Goal: Information Seeking & Learning: Learn about a topic

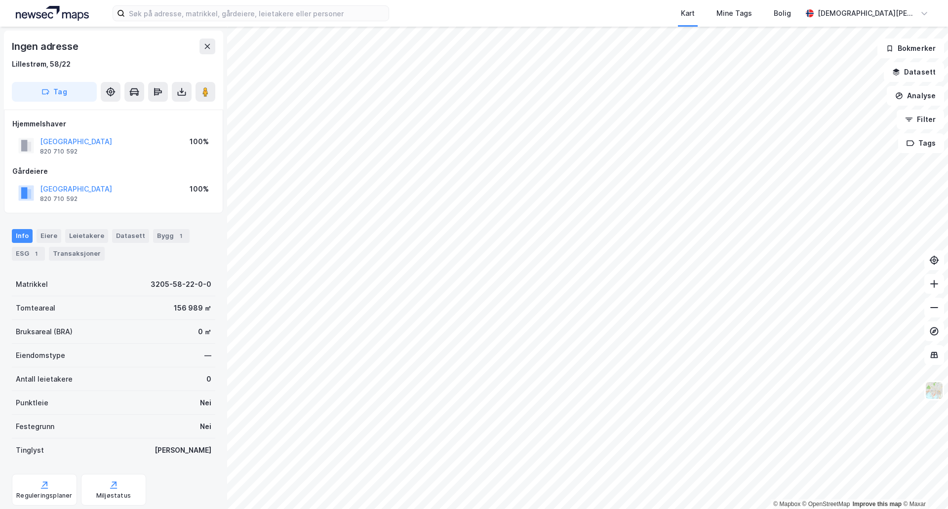
click at [791, 0] on html "Kart Mine Tags Bolig Christian Westad © Mapbox © OpenStreetMap Improve this map…" at bounding box center [474, 254] width 948 height 509
click at [526, 12] on div "Kart Mine Tags Bolig Christian Westad © Mapbox © OpenStreetMap Improve this map…" at bounding box center [474, 254] width 948 height 509
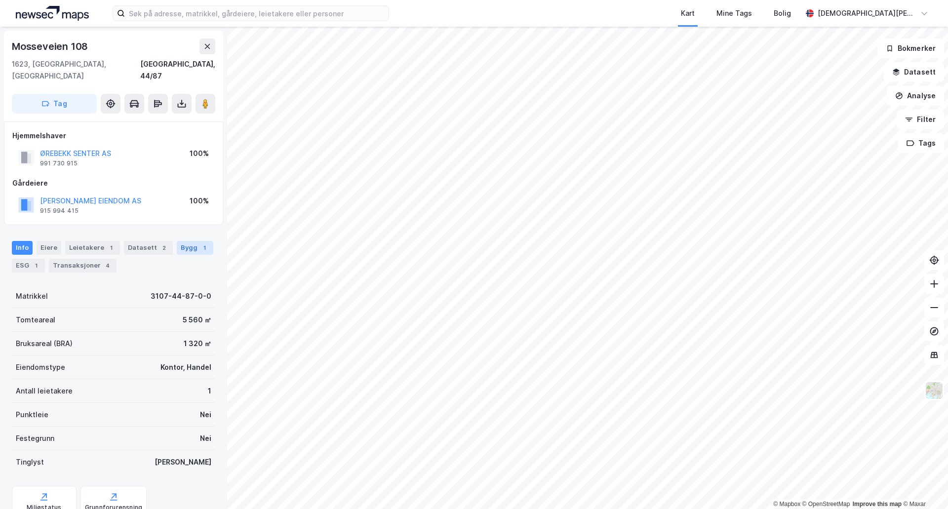
click at [199, 243] on div "1" at bounding box center [204, 248] width 10 height 10
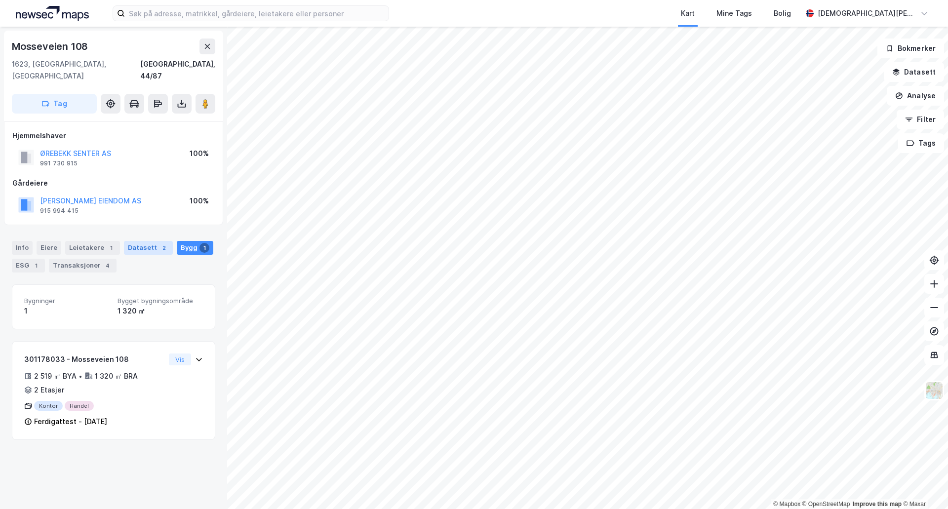
click at [142, 241] on div "Datasett 2" at bounding box center [148, 248] width 49 height 14
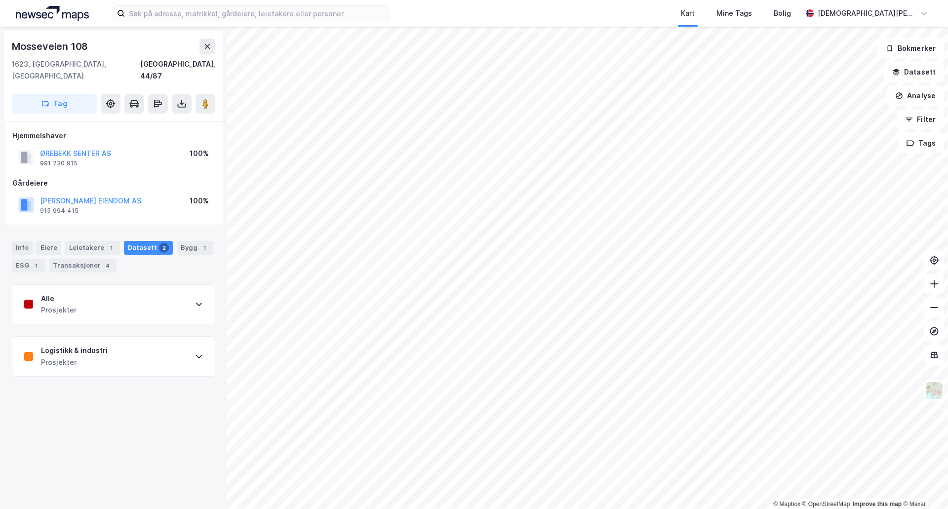
click at [132, 339] on div "Logistikk & industri Prosjekter" at bounding box center [113, 356] width 202 height 39
click at [83, 241] on div "Leietakere 1" at bounding box center [92, 248] width 55 height 14
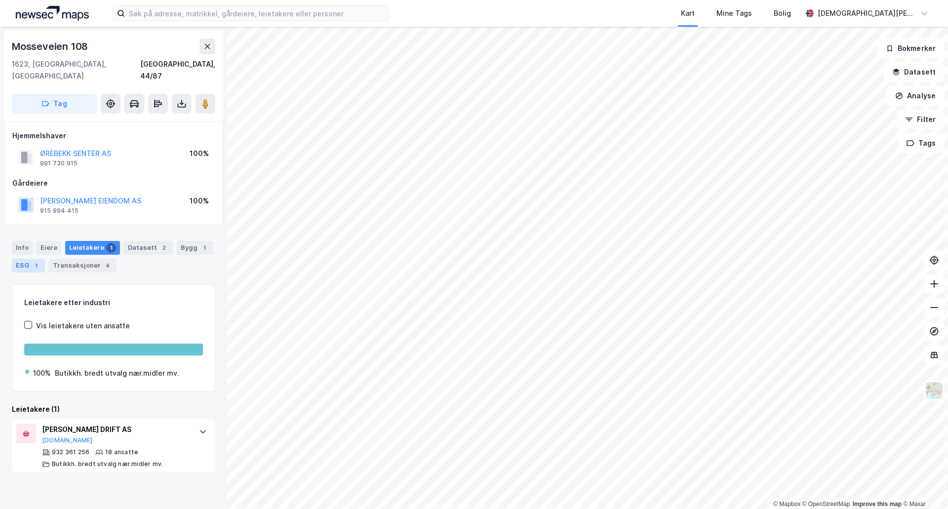
click at [41, 259] on div "ESG 1" at bounding box center [28, 266] width 33 height 14
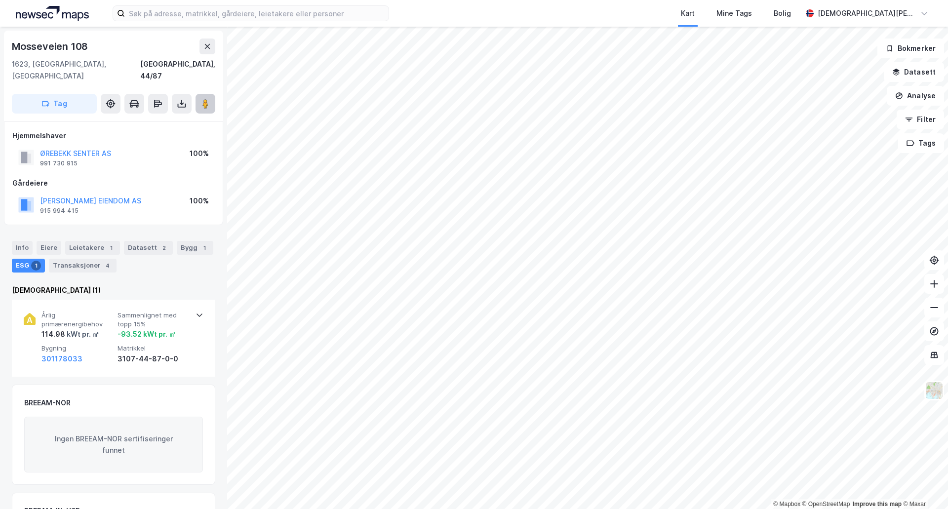
click at [209, 99] on icon at bounding box center [205, 104] width 10 height 10
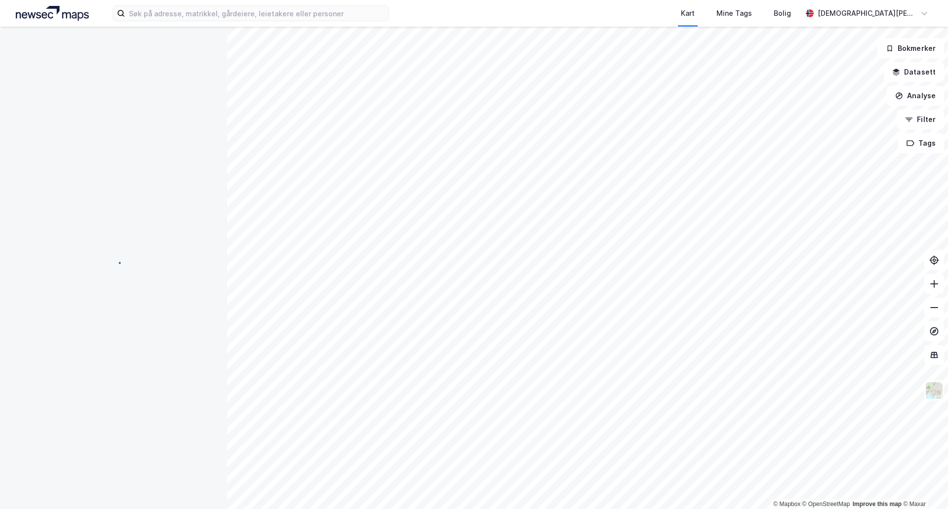
scroll to position [2, 0]
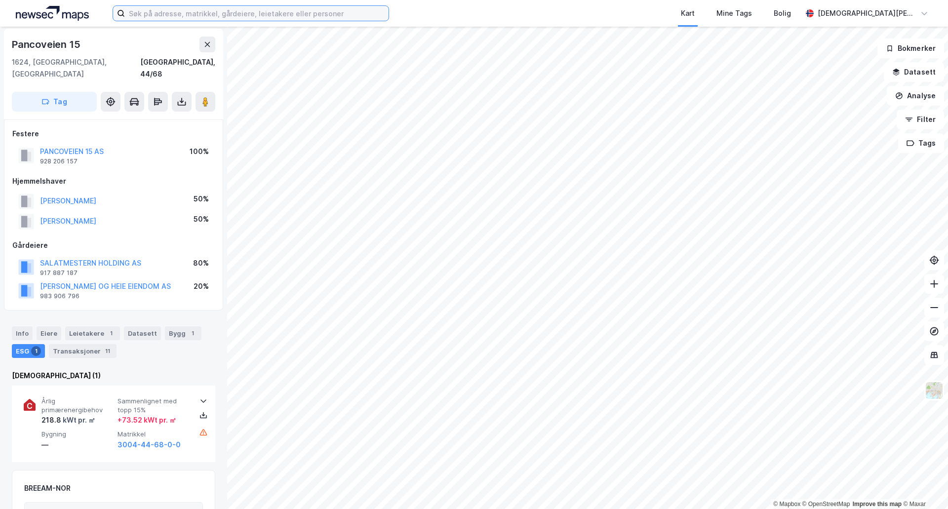
click at [217, 6] on input at bounding box center [257, 13] width 264 height 15
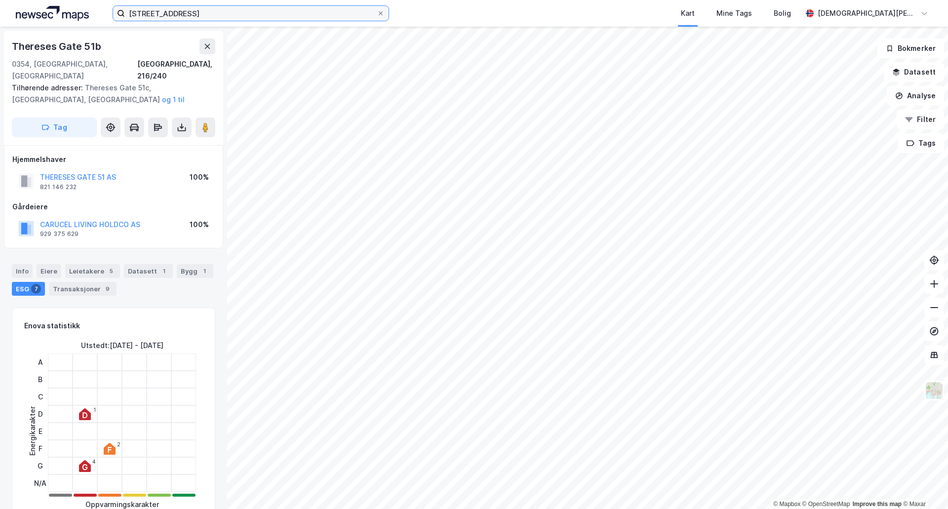
click at [274, 9] on input "thereses gate 51" at bounding box center [251, 13] width 252 height 15
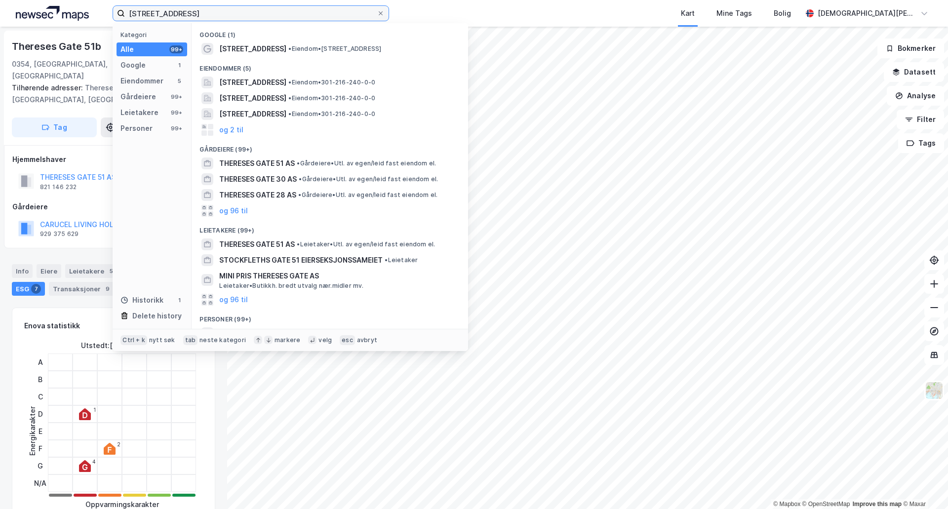
click at [274, 9] on input "thereses gate 51" at bounding box center [251, 13] width 252 height 15
click at [269, 17] on input "thereses gate 51" at bounding box center [251, 13] width 252 height 15
click at [270, 14] on input "thereses gate 51" at bounding box center [251, 13] width 252 height 15
click at [270, 13] on input "thereses gate 51" at bounding box center [251, 13] width 252 height 15
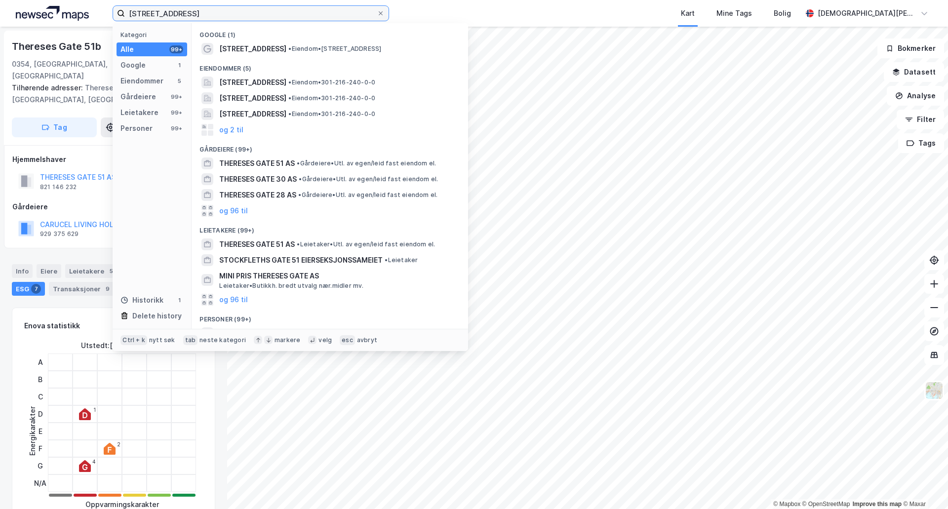
paste input "Thorvald Meyers gate 69"
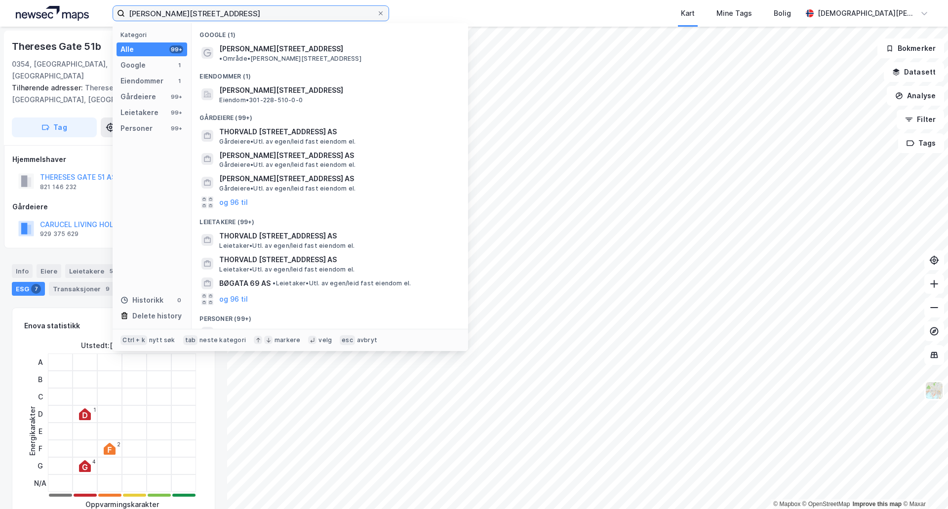
type input "Thorvald Meyers gate 69"
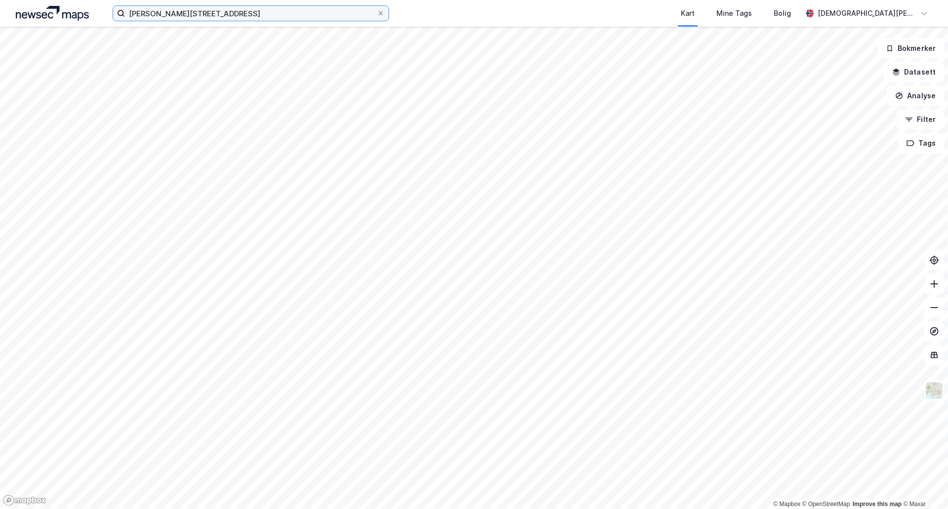
click at [304, 19] on input "Thorvald Meyers gate 69" at bounding box center [251, 13] width 252 height 15
click at [264, 15] on input "Thorvald Meyers gate 69" at bounding box center [251, 13] width 252 height 15
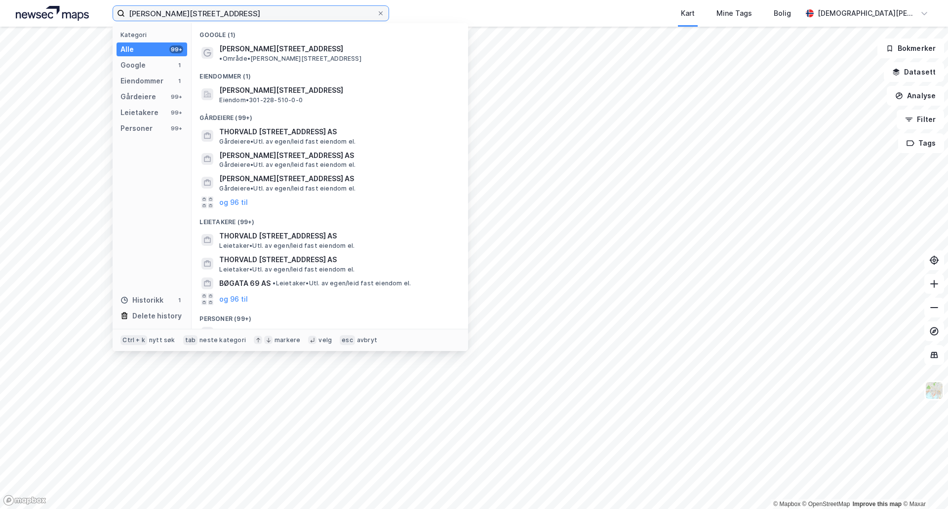
scroll to position [85, 0]
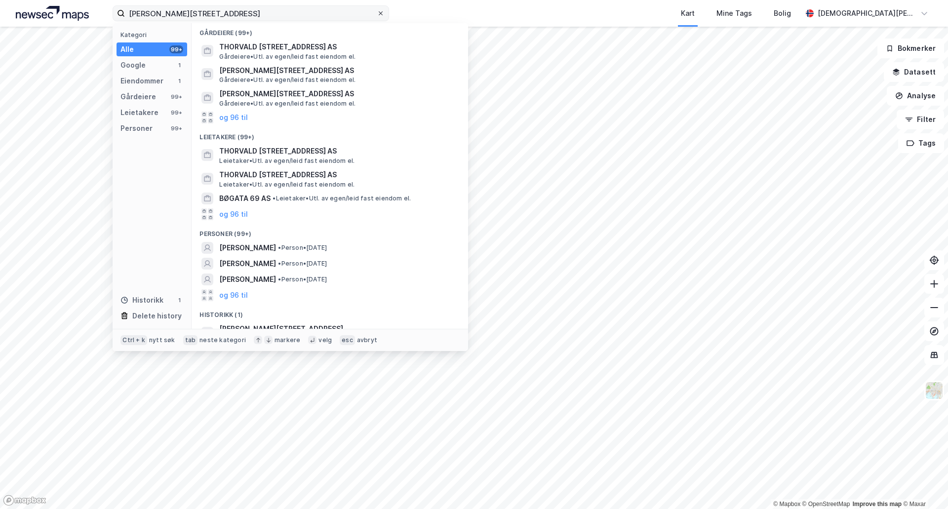
click at [382, 12] on icon at bounding box center [381, 13] width 4 height 4
click at [377, 12] on input "Thorvald Meyers gate 69" at bounding box center [251, 13] width 252 height 15
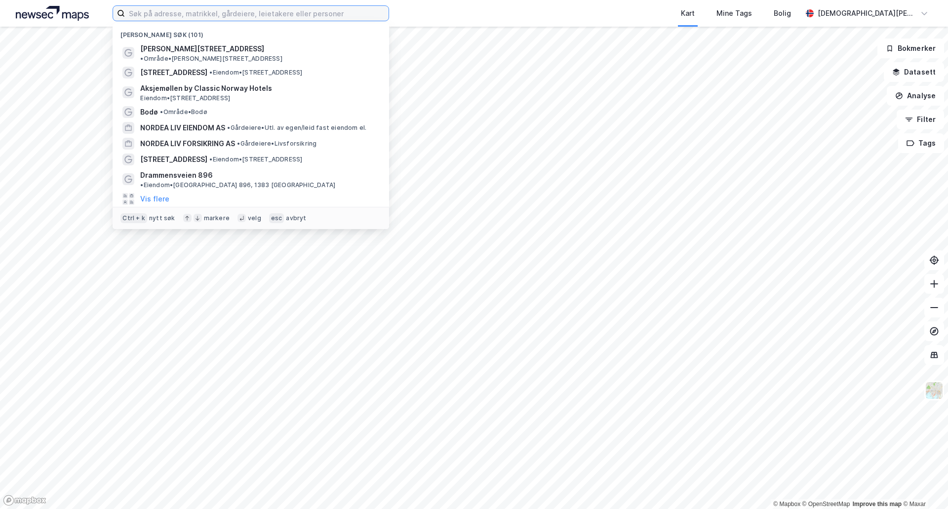
click at [339, 9] on input at bounding box center [257, 13] width 264 height 15
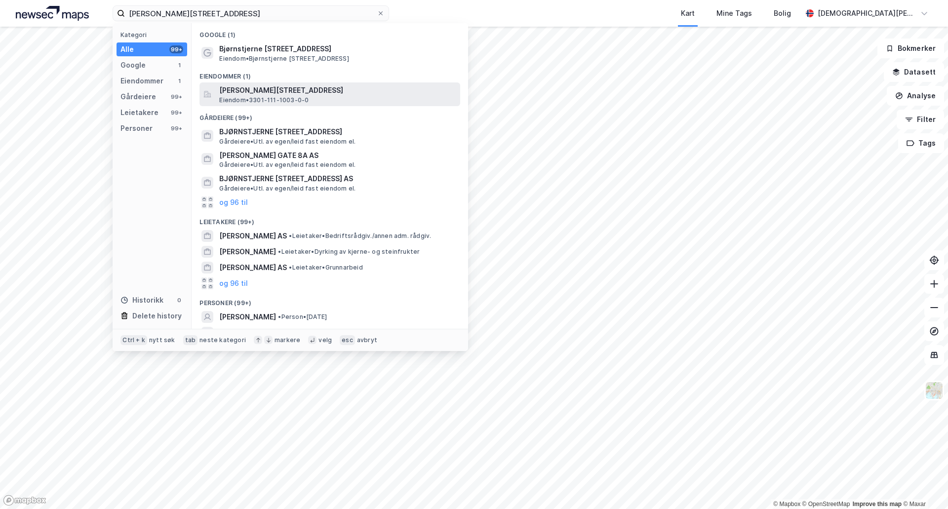
click at [402, 101] on div "Bjørnstjerne Bjørnsons gate 130, 3041, DRAMMEN, DRAMMEN Eiendom • 3301-111-1003…" at bounding box center [338, 94] width 239 height 20
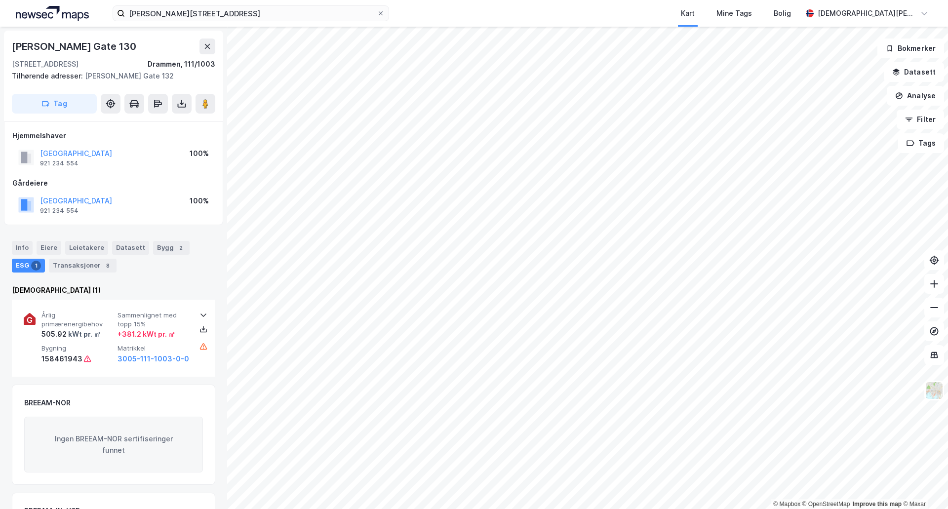
scroll to position [2, 0]
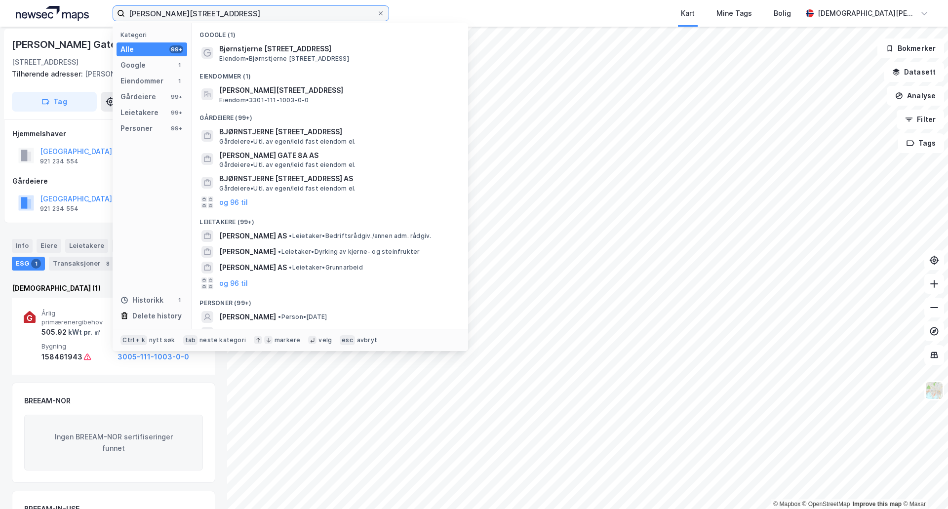
click at [241, 15] on input "bjørnstjerne bjørnsons gate 130" at bounding box center [251, 13] width 252 height 15
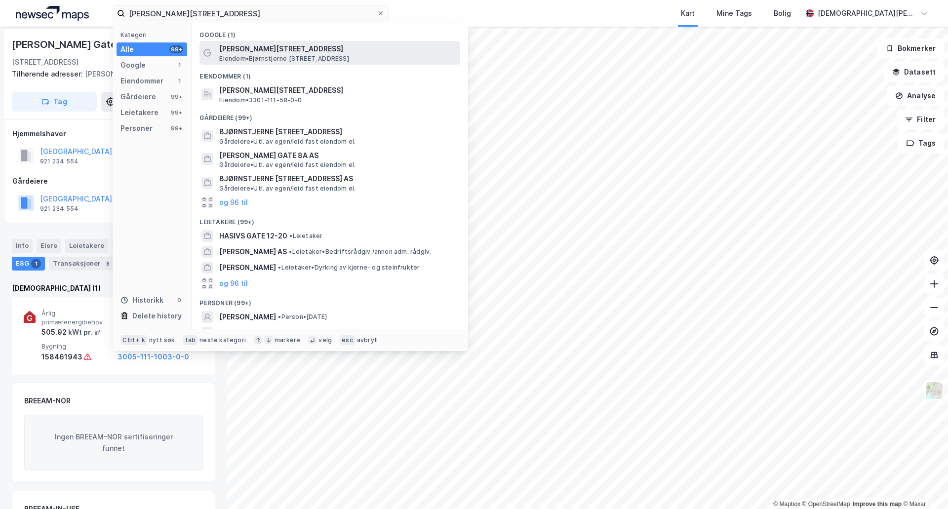
click at [368, 45] on span "Bjørnstjerne Bjørnsons gate 122" at bounding box center [337, 49] width 237 height 12
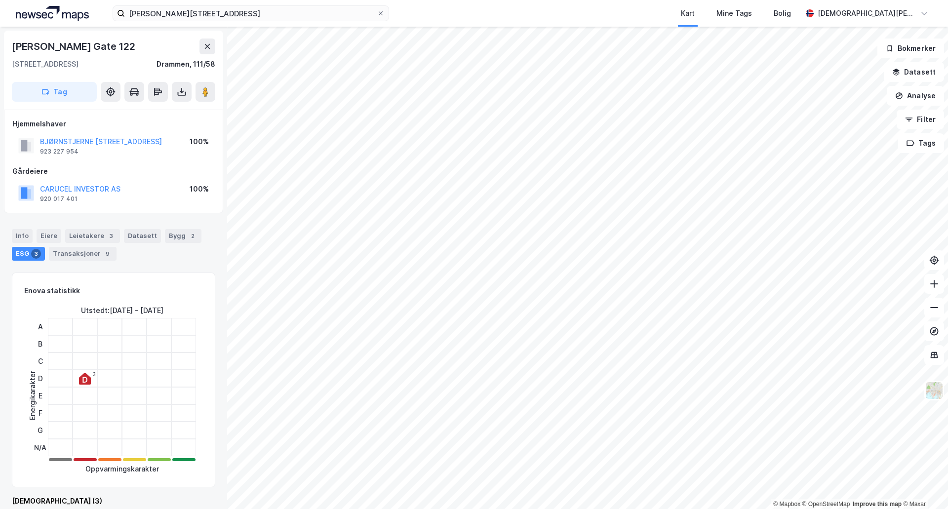
click at [195, 91] on div "Tag" at bounding box center [113, 92] width 203 height 20
click at [202, 97] on button at bounding box center [205, 92] width 20 height 20
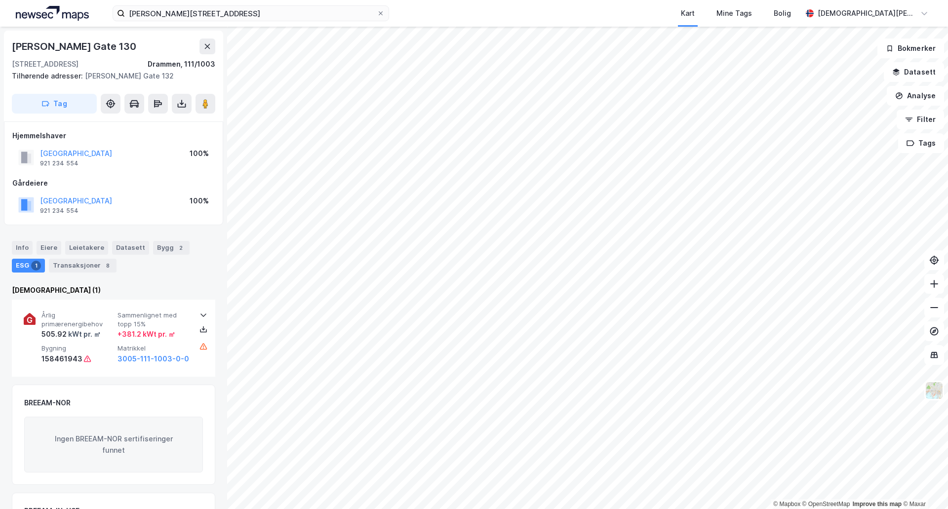
scroll to position [2, 0]
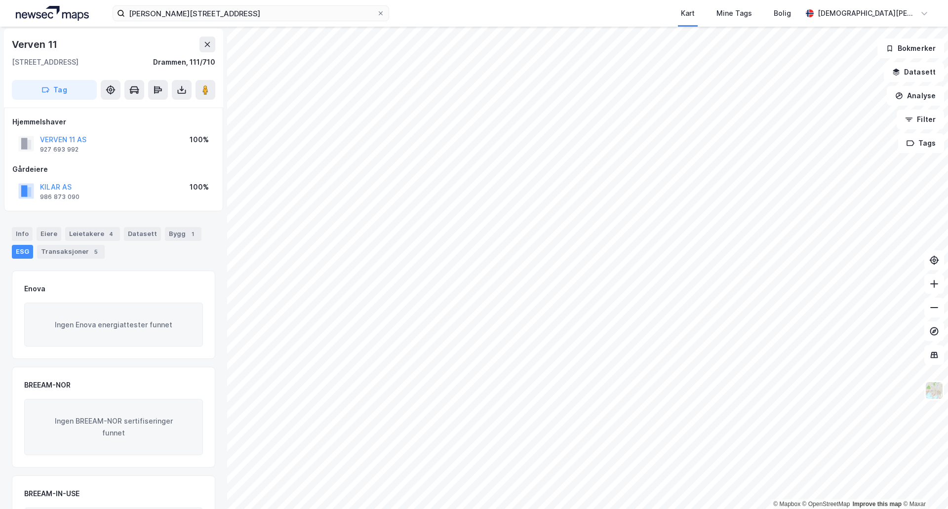
scroll to position [2, 0]
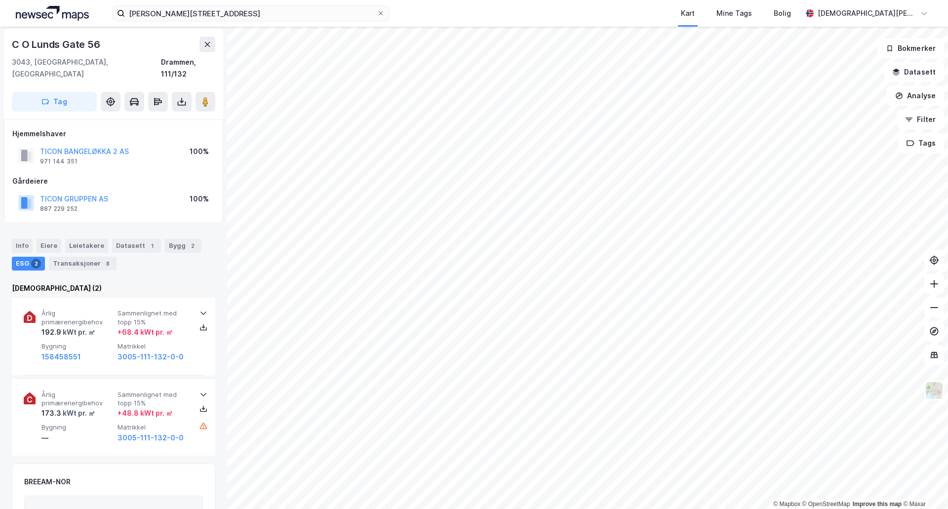
scroll to position [2, 0]
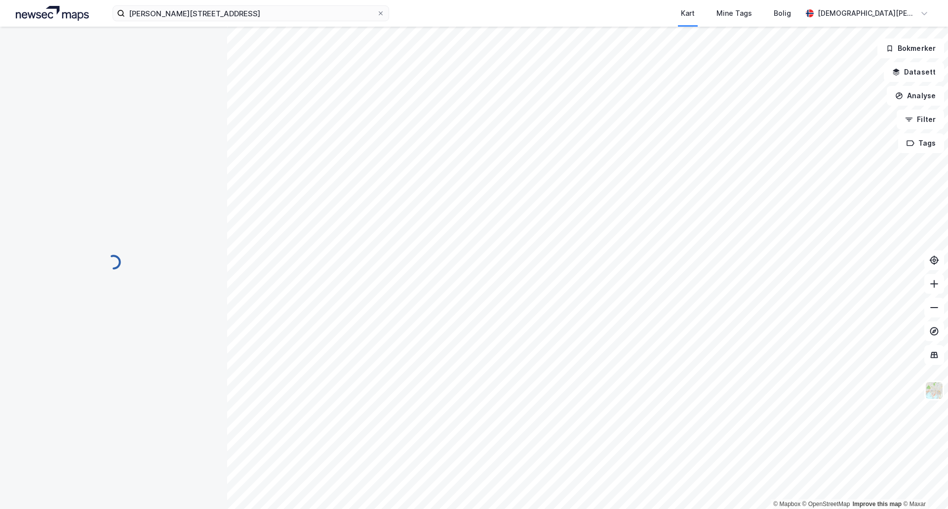
scroll to position [2, 0]
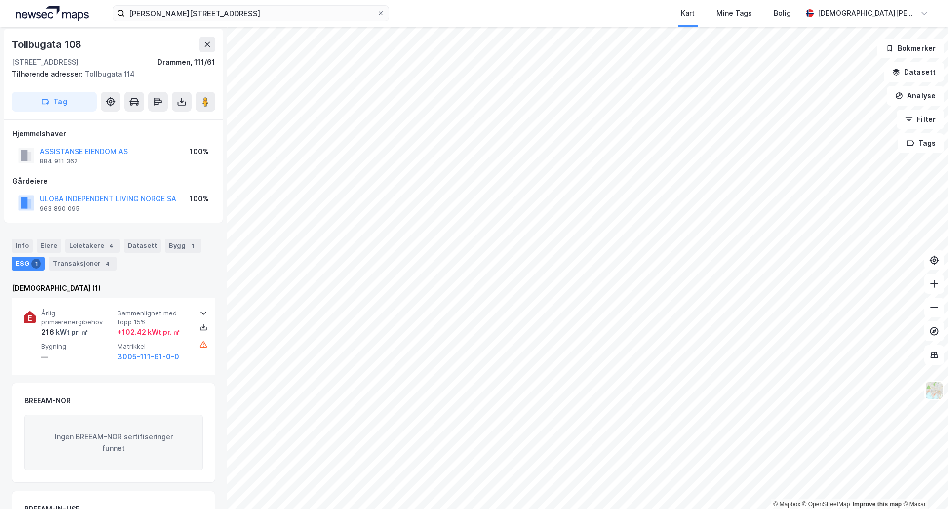
scroll to position [2, 0]
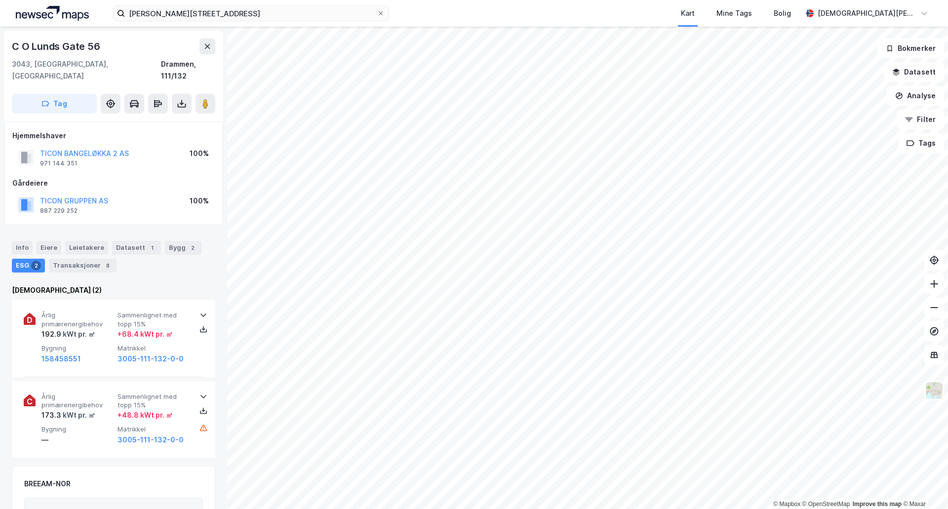
scroll to position [2, 0]
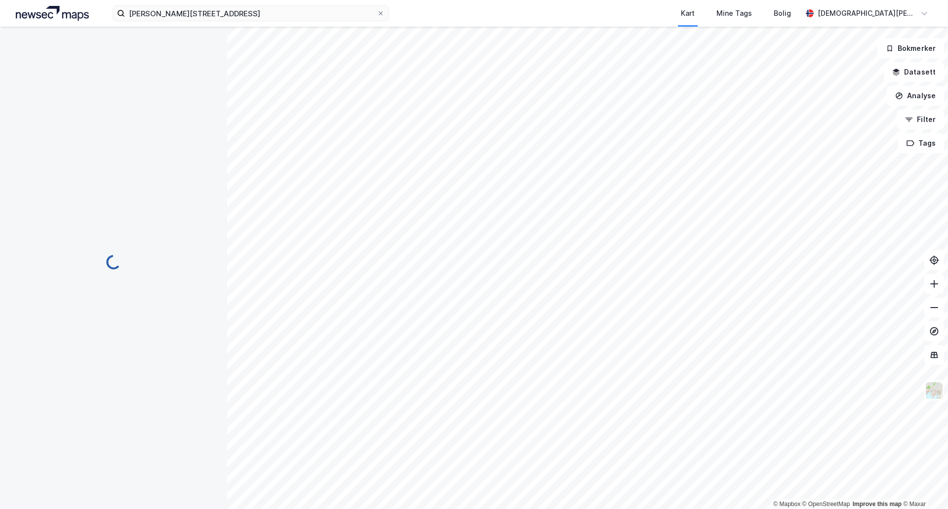
scroll to position [2, 0]
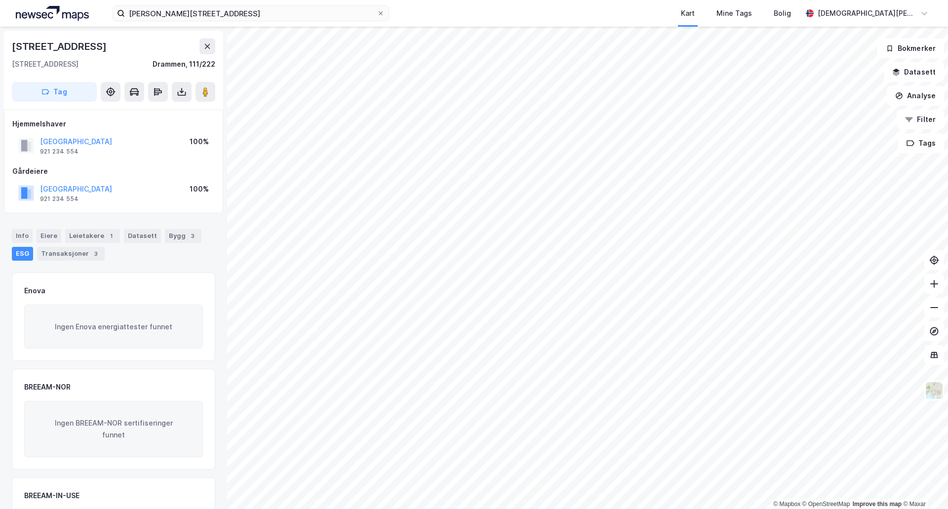
scroll to position [2, 0]
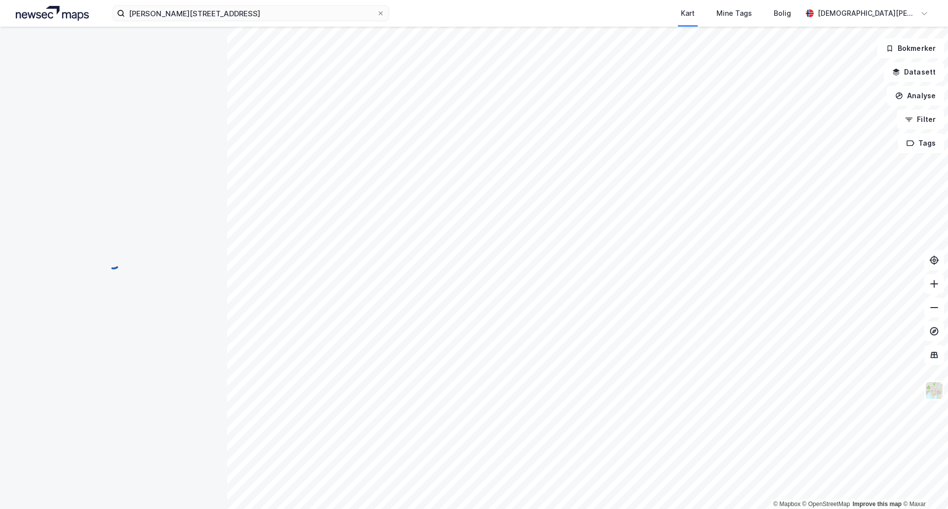
scroll to position [2, 0]
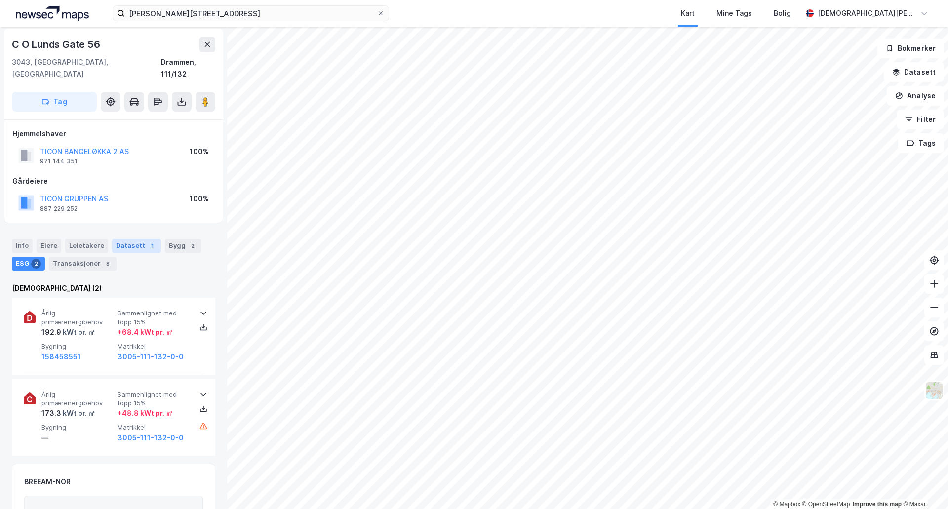
click at [124, 239] on div "Datasett 1" at bounding box center [136, 246] width 49 height 14
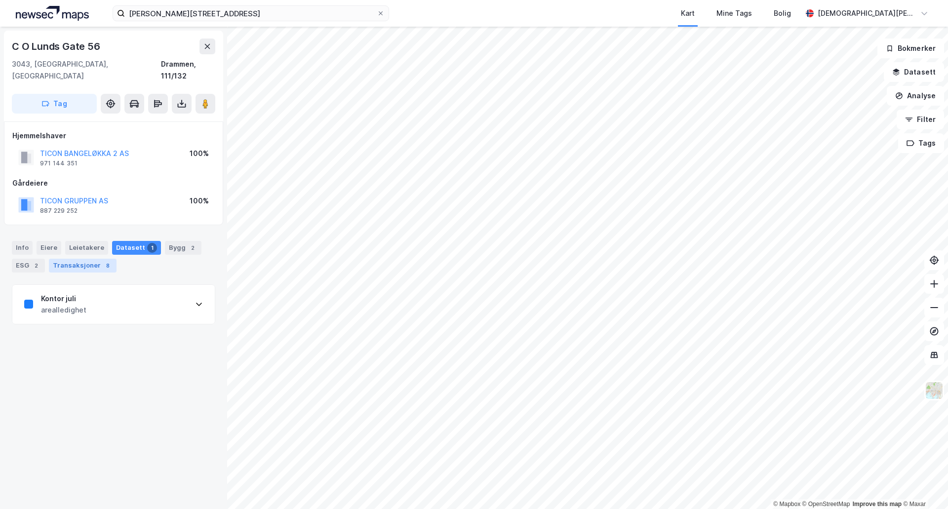
click at [94, 259] on div "Transaksjoner 8" at bounding box center [83, 266] width 68 height 14
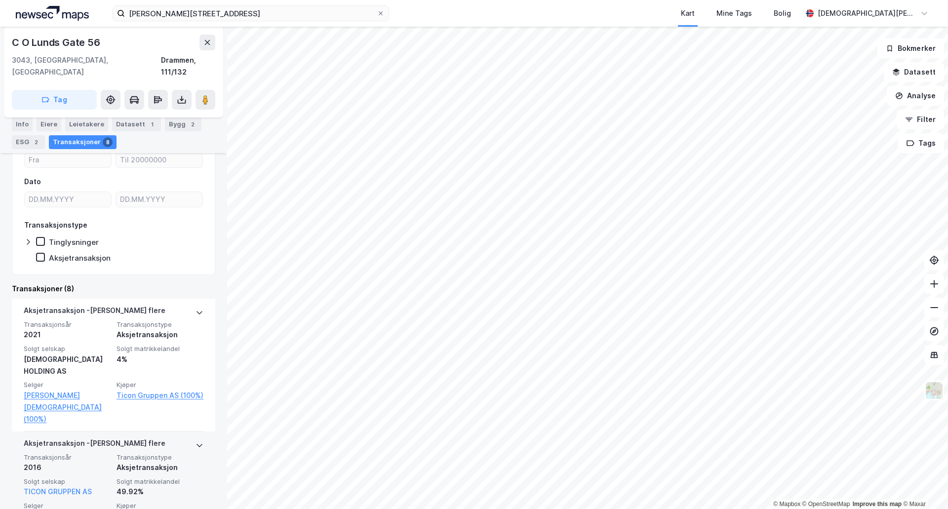
scroll to position [164, 0]
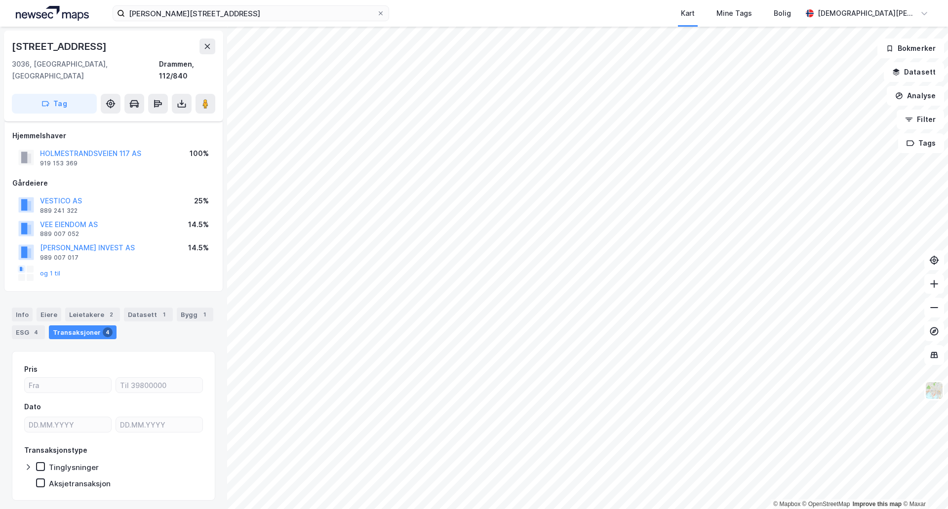
scroll to position [15, 0]
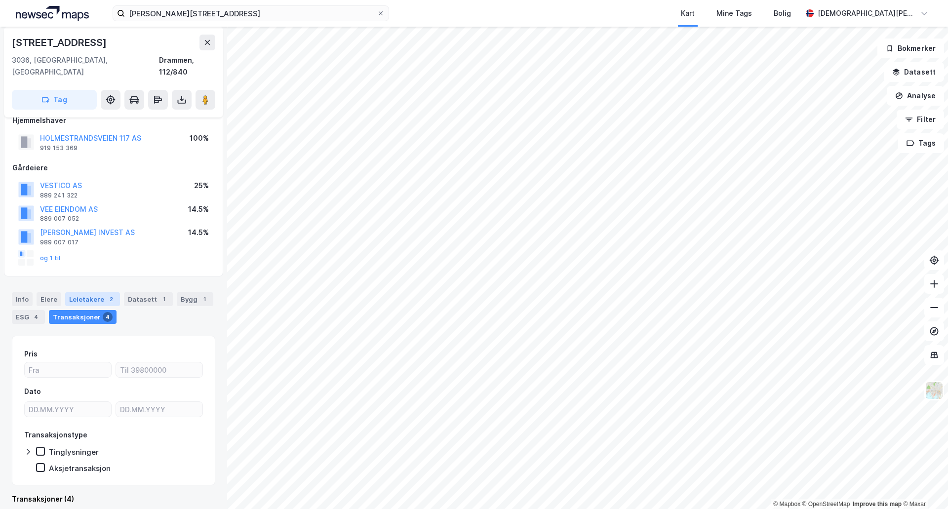
click at [101, 292] on div "Leietakere 2" at bounding box center [92, 299] width 55 height 14
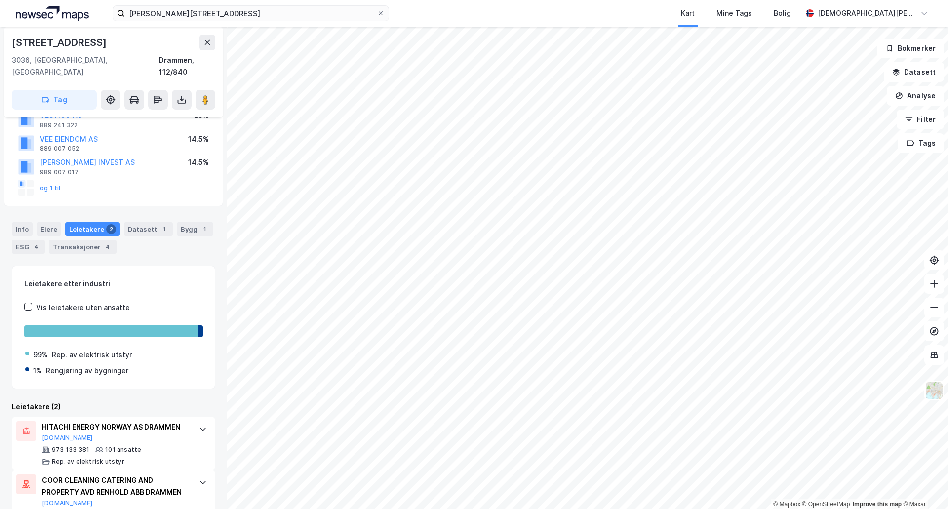
scroll to position [123, 0]
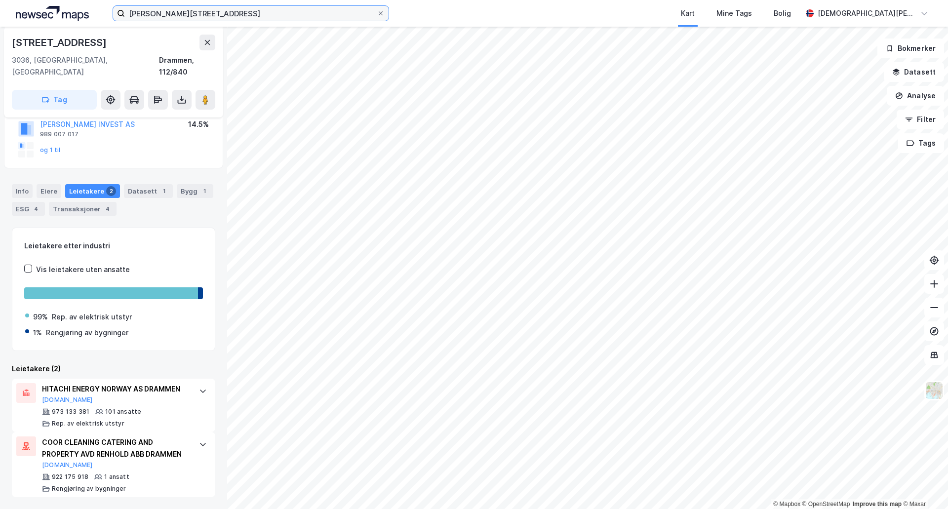
click at [269, 18] on input "bjørnstjerne bjørnsons gate 122" at bounding box center [251, 13] width 252 height 15
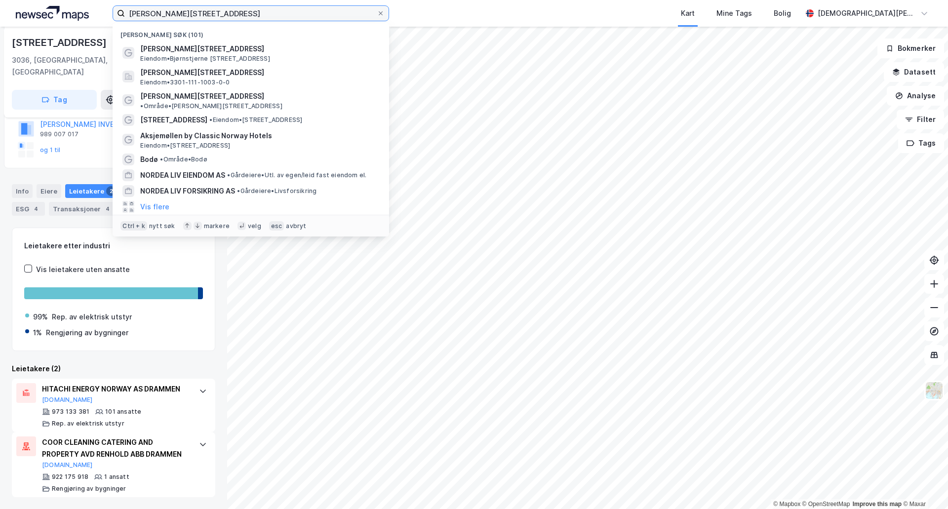
click at [268, 17] on input "bjørnstjerne bjørnsons gate 122" at bounding box center [251, 13] width 252 height 15
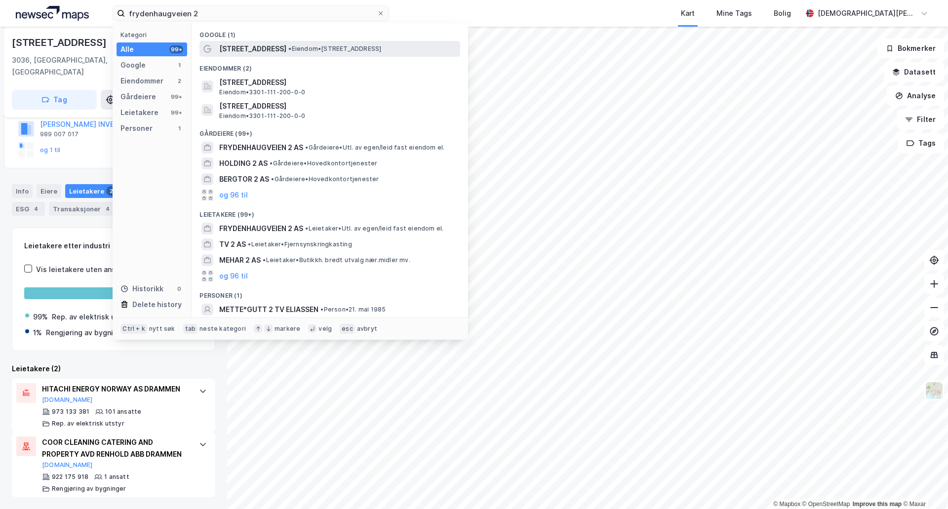
click at [323, 54] on div "Frydenhaugveien 2 • Eiendom • Frydenhaugveien 2, 3041 Drammen" at bounding box center [338, 49] width 239 height 12
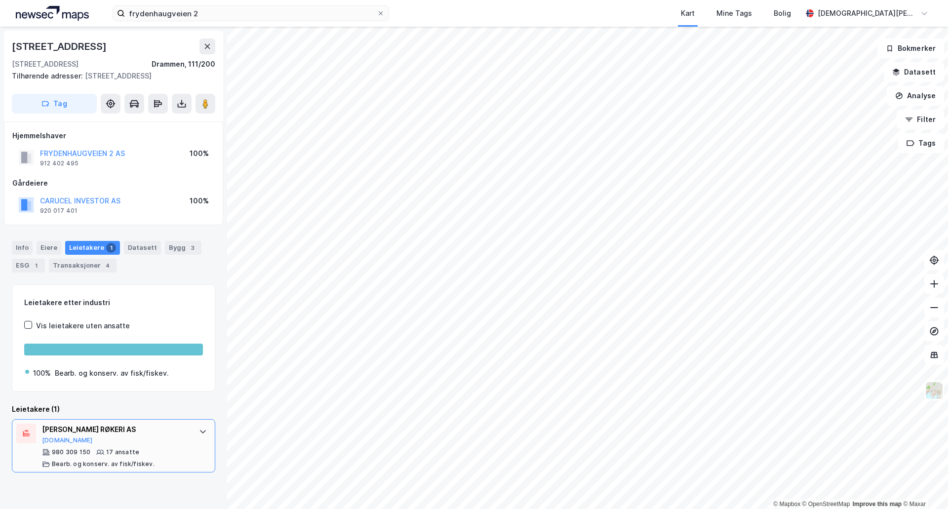
click at [165, 442] on div "HANSENS RØKERI AS Proff.no" at bounding box center [115, 434] width 147 height 21
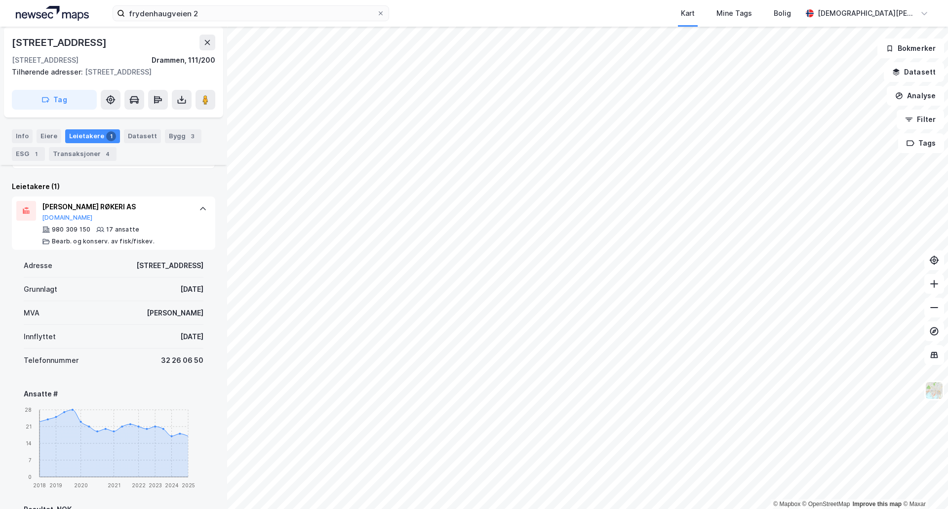
scroll to position [173, 0]
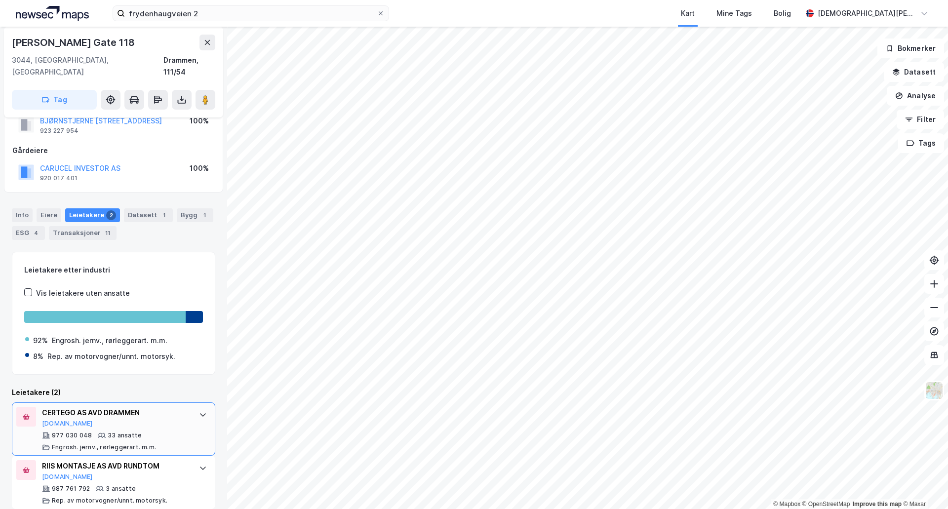
click at [183, 402] on div "CERTEGO AS AVD DRAMMEN Brreg.no 977 030 048 33 ansatte Engrosh. jernv., rørlegg…" at bounding box center [113, 428] width 203 height 53
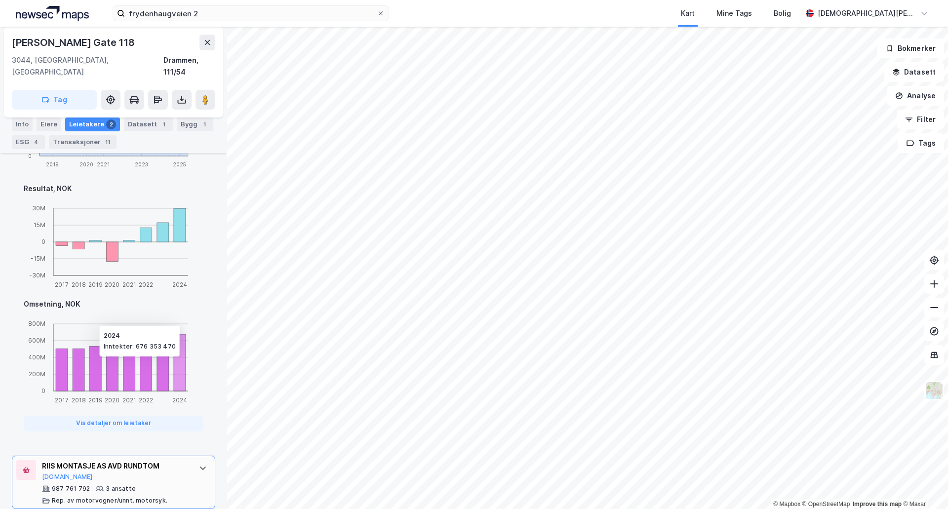
click at [181, 460] on div "RIIS MONTASJE AS AVD RUNDTOM" at bounding box center [115, 466] width 147 height 12
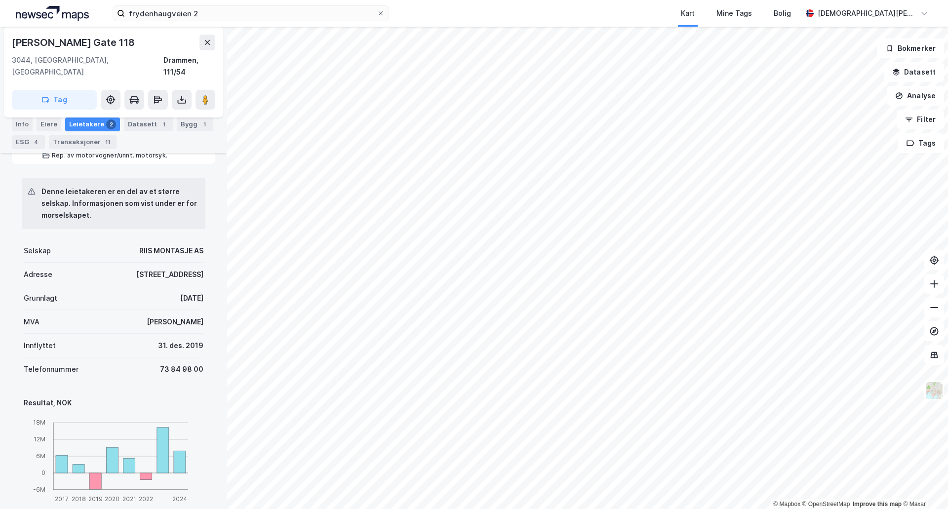
scroll to position [539, 0]
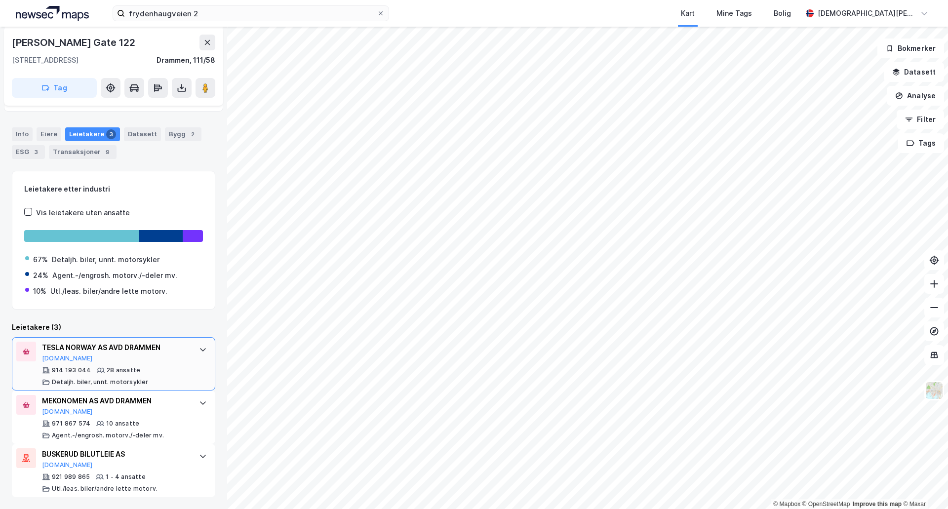
click at [183, 360] on div "TESLA NORWAY AS AVD DRAMMEN Brreg.no 914 193 044 28 ansatte Detaljh. biler, unn…" at bounding box center [113, 363] width 203 height 53
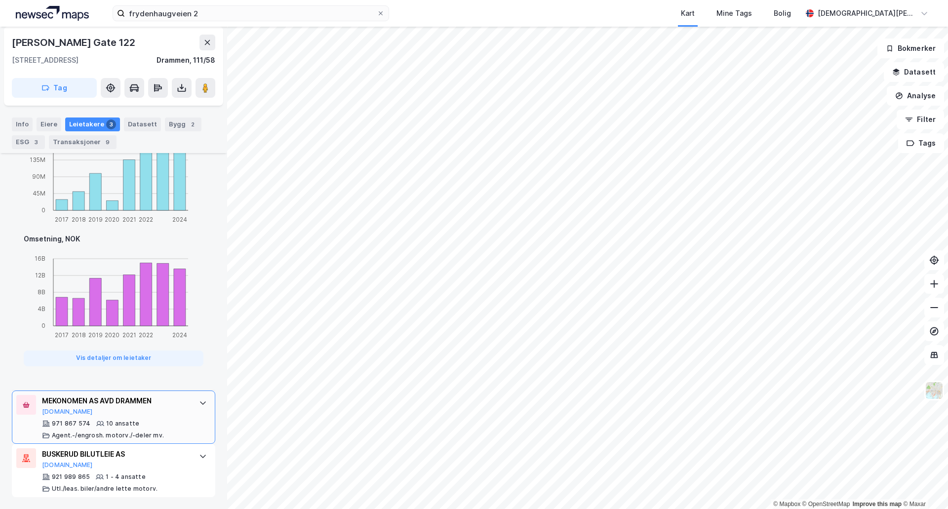
click at [183, 413] on div "MEKONOMEN AS AVD DRAMMEN Brreg.no 971 867 574 10 ansatte Agent.-/engrosh. motor…" at bounding box center [113, 416] width 203 height 53
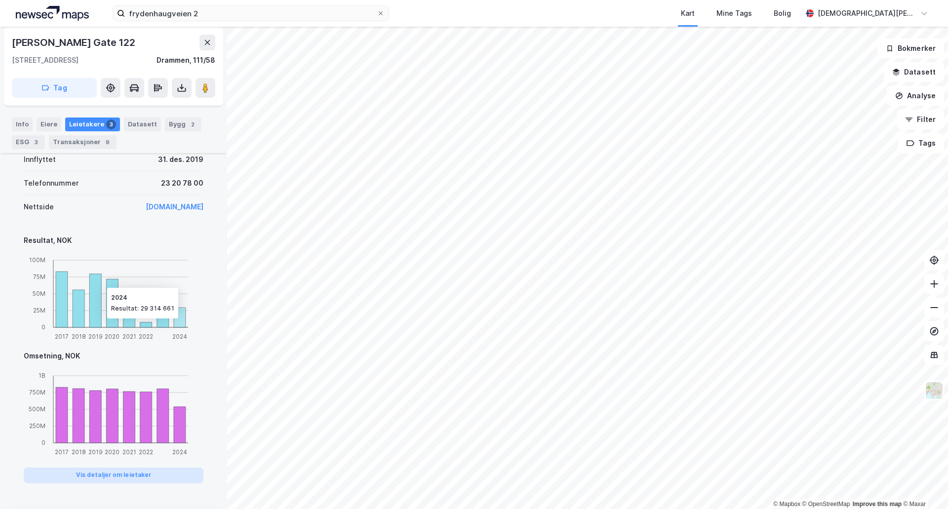
scroll to position [631, 0]
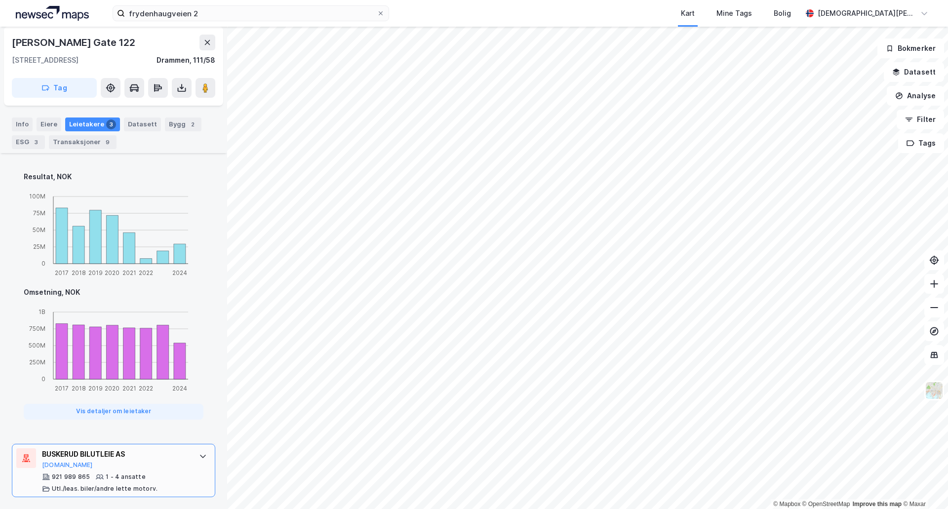
click at [182, 449] on div "BUSKERUD BILUTLEIE AS Proff.no 921 989 865 1 - 4 ansatte Utl./leas. biler/andre…" at bounding box center [113, 470] width 203 height 53
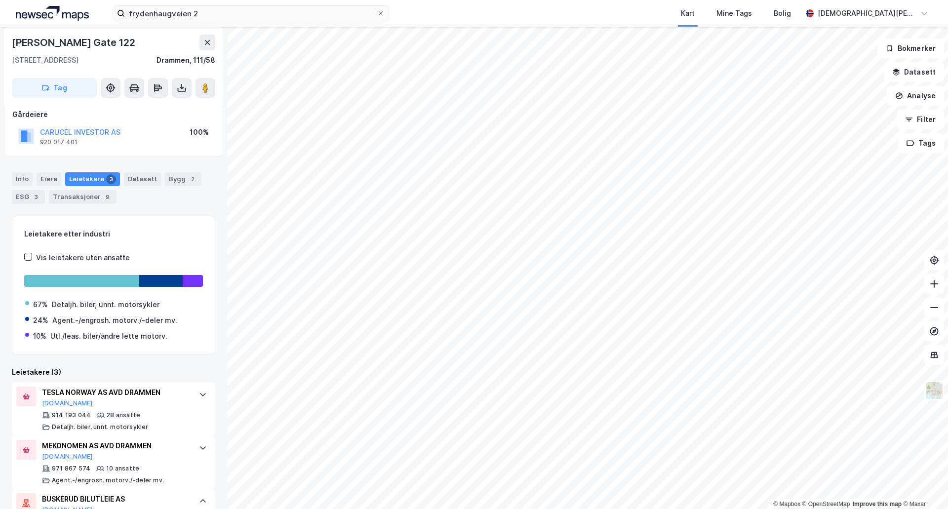
scroll to position [0, 0]
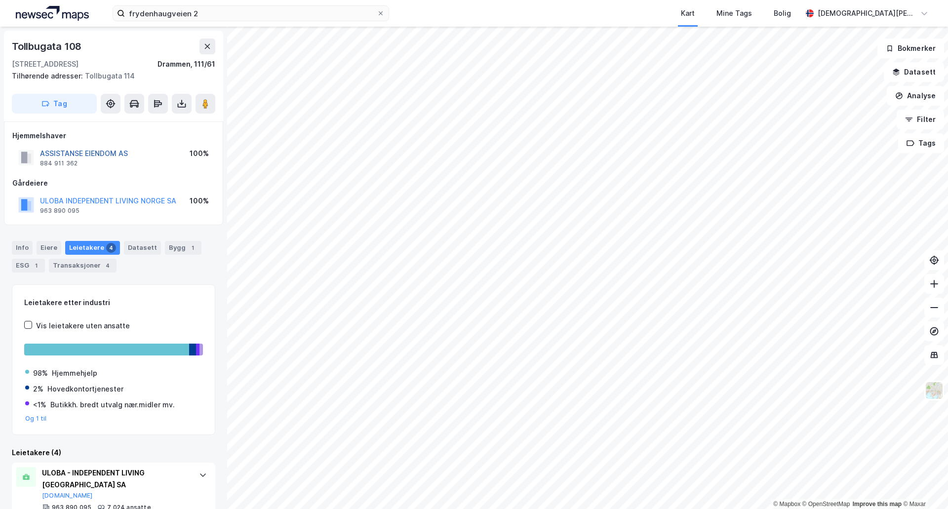
click at [0, 0] on button "ASSISTANSE EIENDOM AS" at bounding box center [0, 0] width 0 height 0
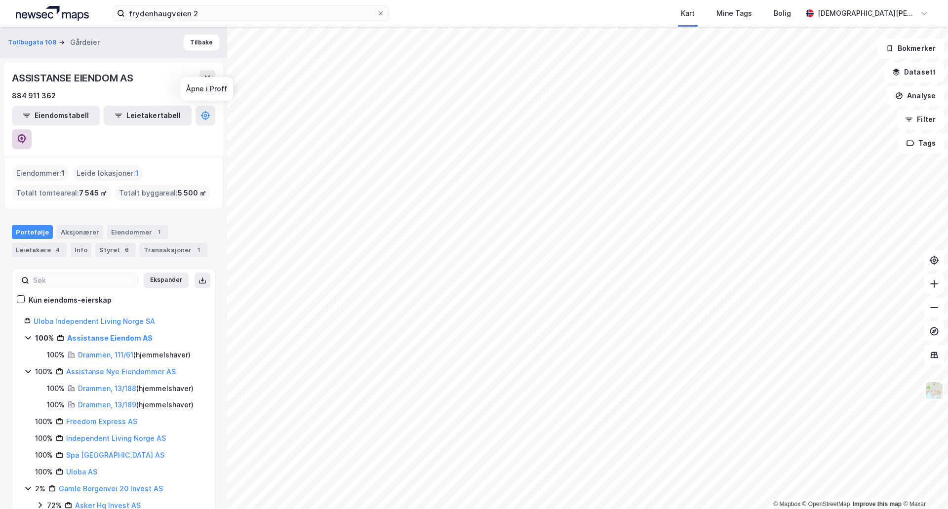
click at [27, 134] on icon at bounding box center [22, 139] width 10 height 10
click at [620, 508] on html "frydenhaugveien 2 Kart Mine Tags Bolig Christian Westad © Mapbox © OpenStreetMa…" at bounding box center [474, 254] width 948 height 509
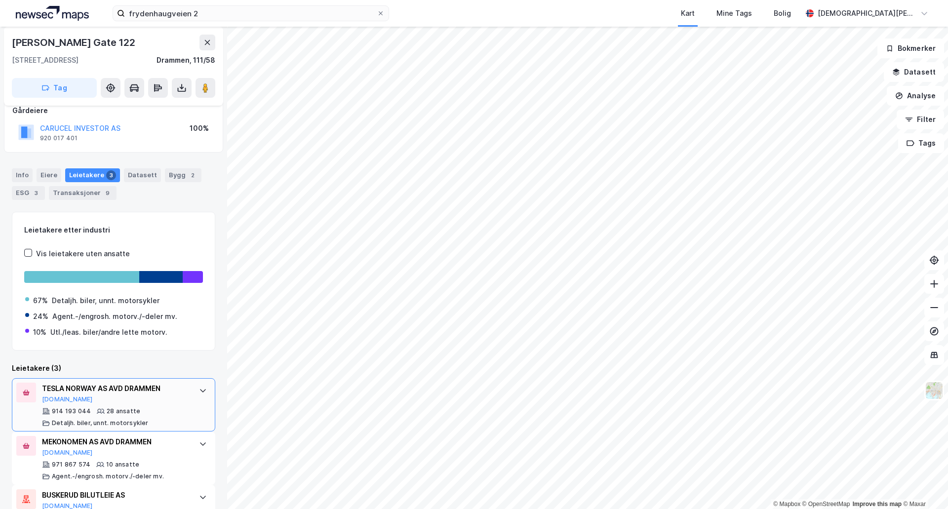
scroll to position [82, 0]
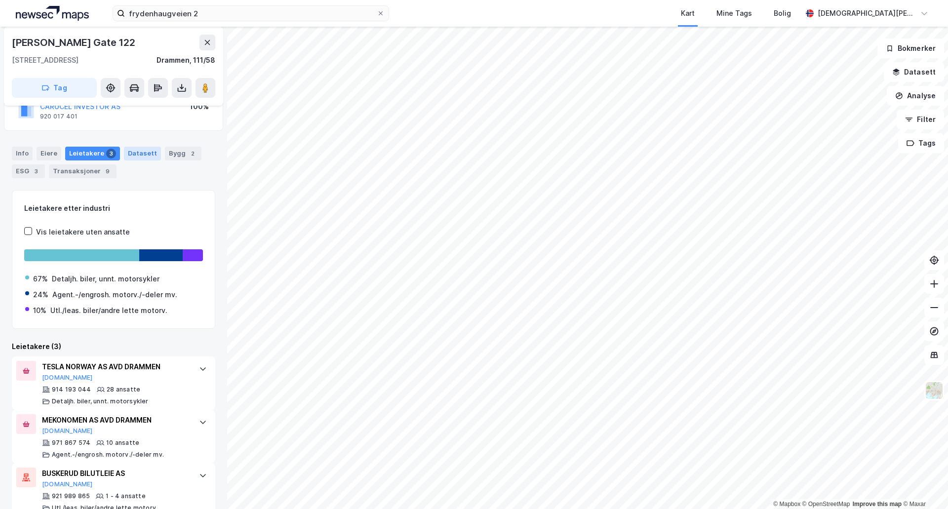
click at [141, 155] on div "Datasett" at bounding box center [142, 154] width 37 height 14
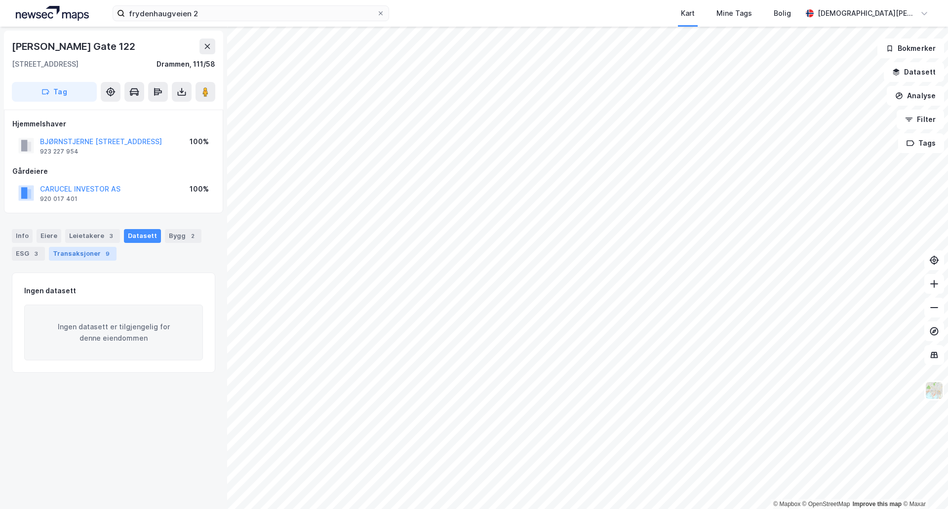
click at [77, 256] on div "Transaksjoner 9" at bounding box center [83, 254] width 68 height 14
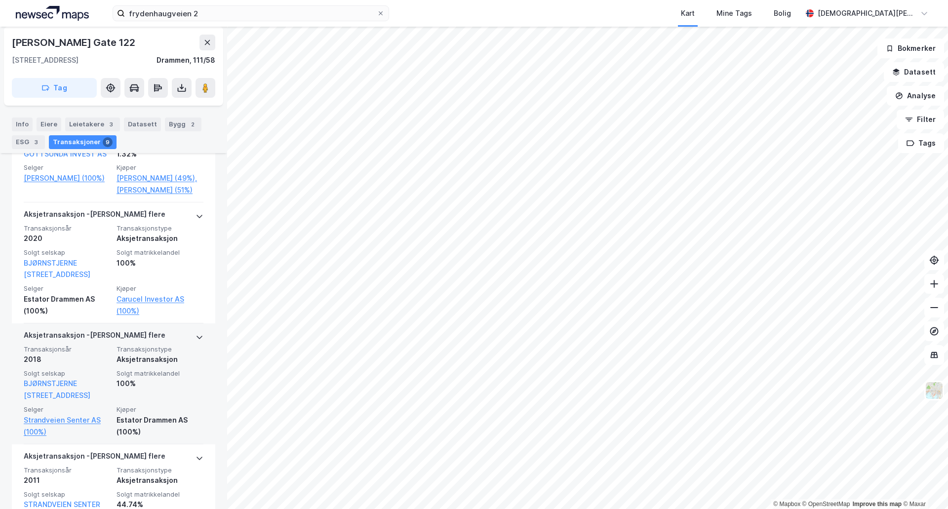
scroll to position [494, 0]
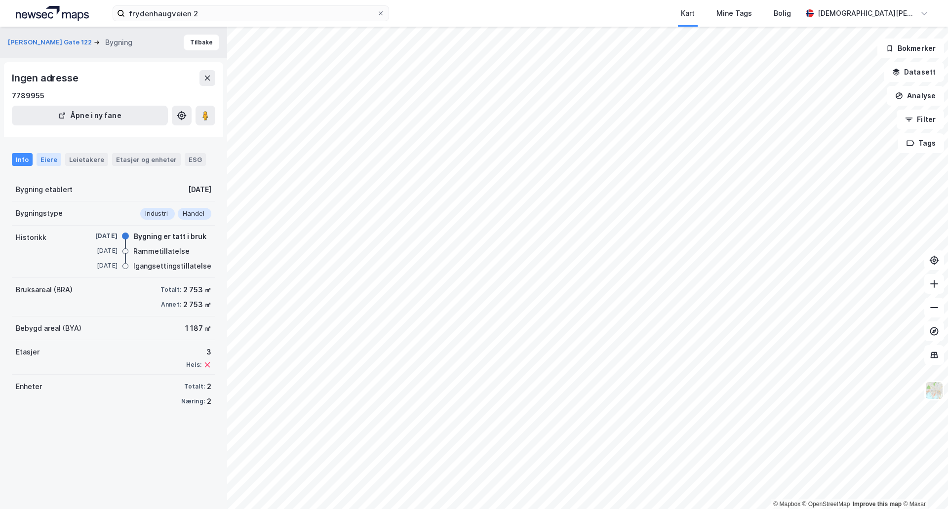
click at [53, 161] on div "Eiere" at bounding box center [49, 159] width 25 height 13
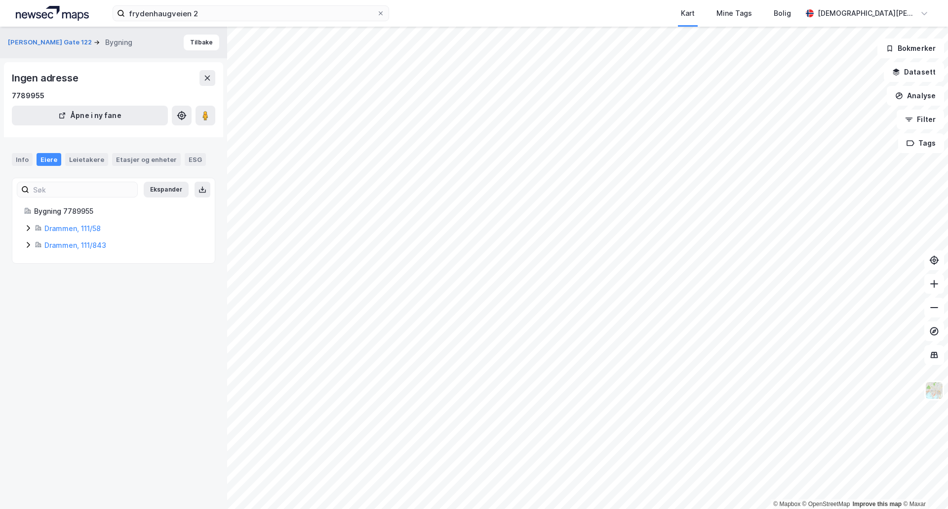
click at [64, 341] on div "Bjørnstjerne Bjørnsons Gate 122 Bygning Tilbake Ingen adresse 7789955 Åpne i ny…" at bounding box center [113, 268] width 227 height 482
click at [207, 45] on button "Tilbake" at bounding box center [202, 43] width 36 height 16
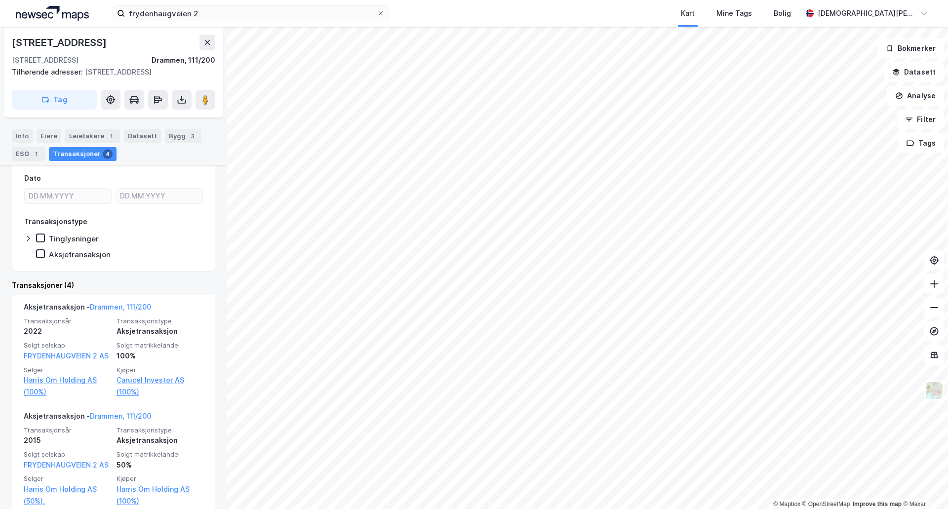
scroll to position [82, 0]
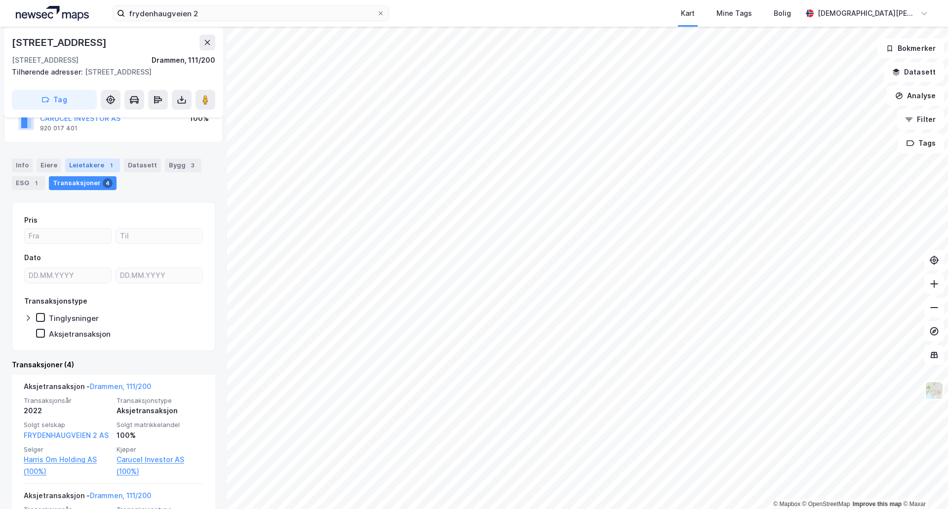
click at [95, 171] on div "Leietakere 1" at bounding box center [92, 165] width 55 height 14
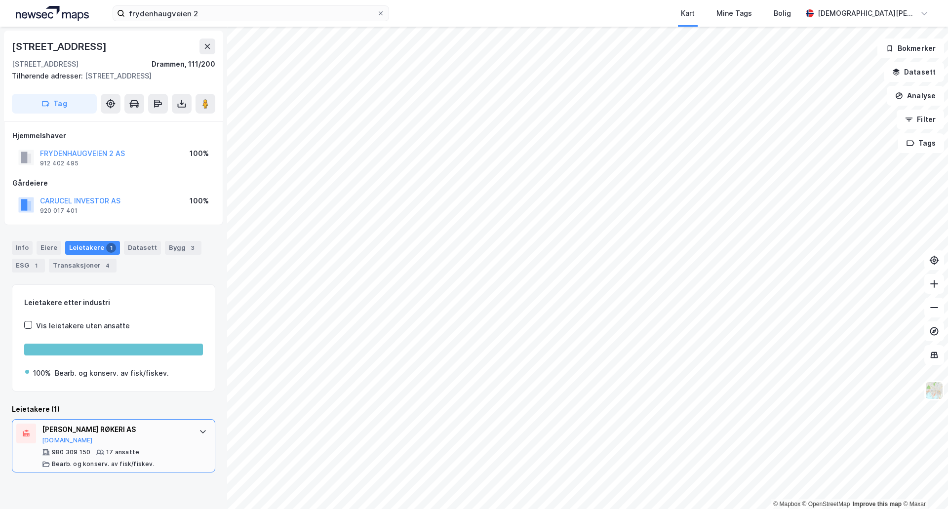
click at [139, 444] on div "HANSENS RØKERI AS Proff.no" at bounding box center [115, 434] width 147 height 21
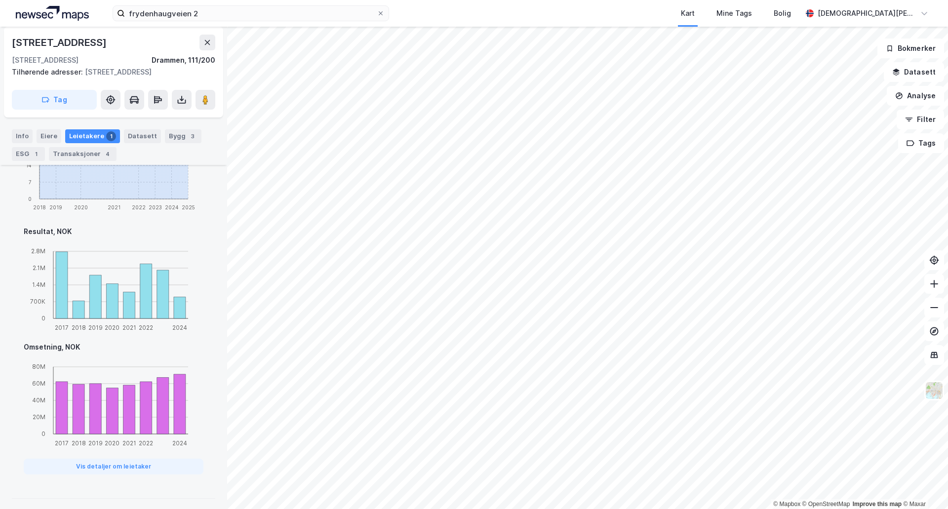
scroll to position [502, 0]
click at [147, 462] on button "Vis detaljer om leietaker" at bounding box center [114, 465] width 180 height 16
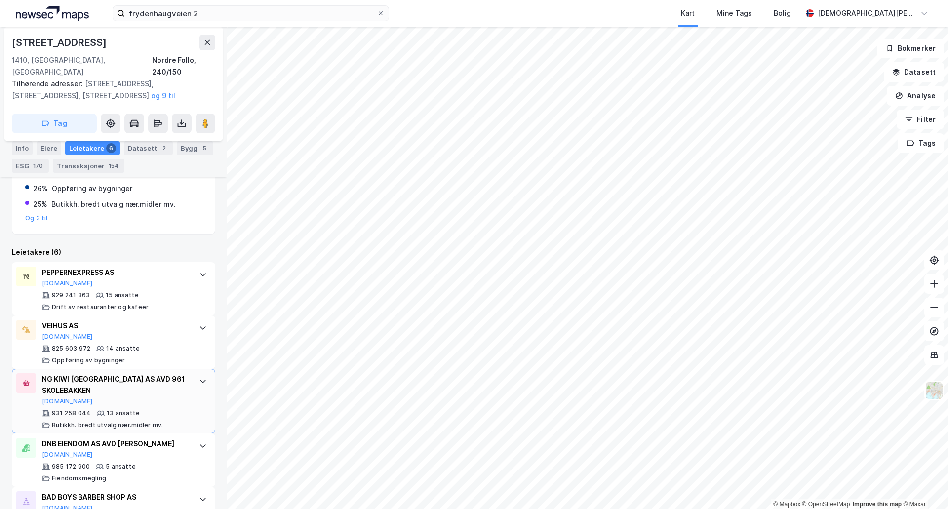
scroll to position [376, 0]
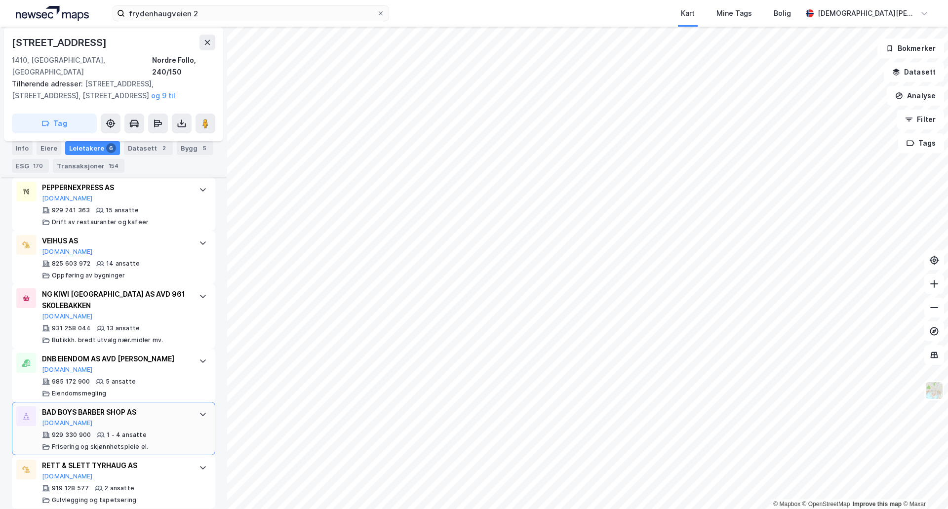
click at [173, 406] on div "BAD BOYS BARBER SHOP AS" at bounding box center [115, 412] width 147 height 12
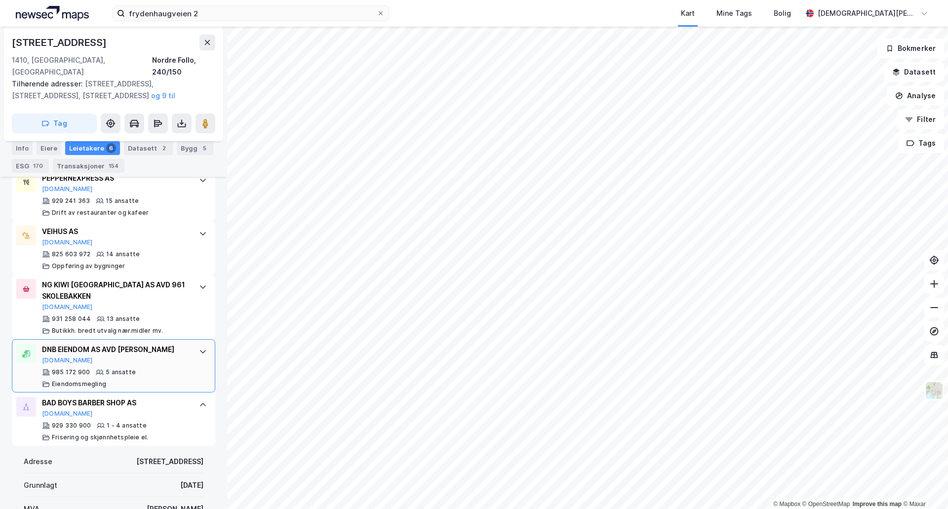
scroll to position [303, 0]
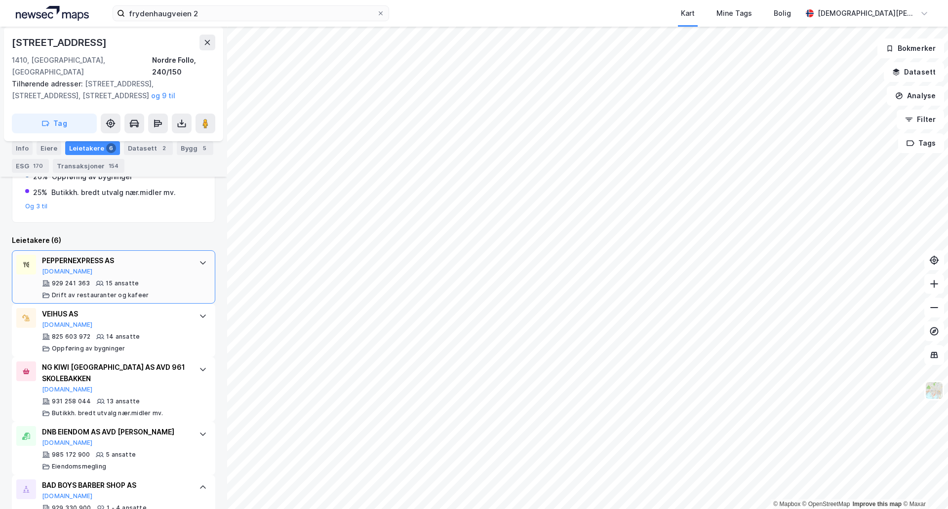
click at [191, 259] on div "PEPPERNEXPRESS AS Proff.no 929 241 363 15 ansatte Drift av restauranter og kafe…" at bounding box center [113, 276] width 203 height 53
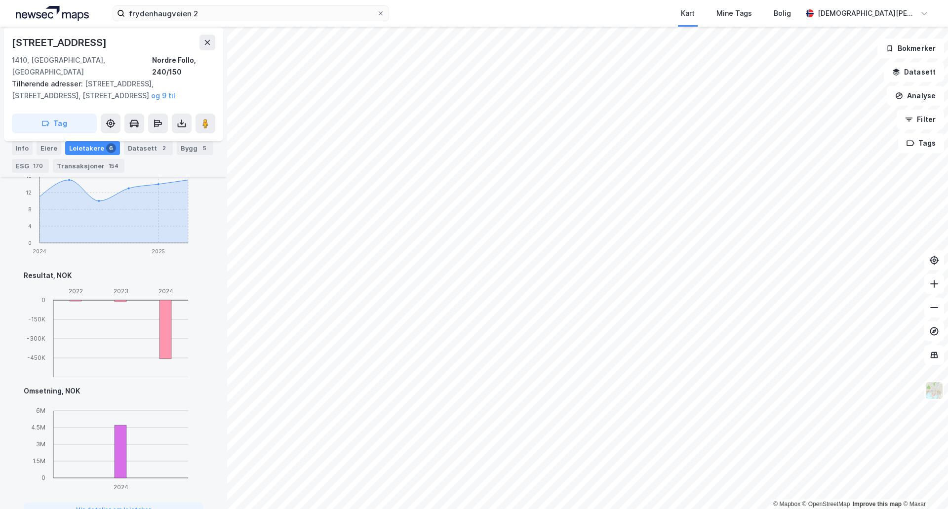
scroll to position [715, 0]
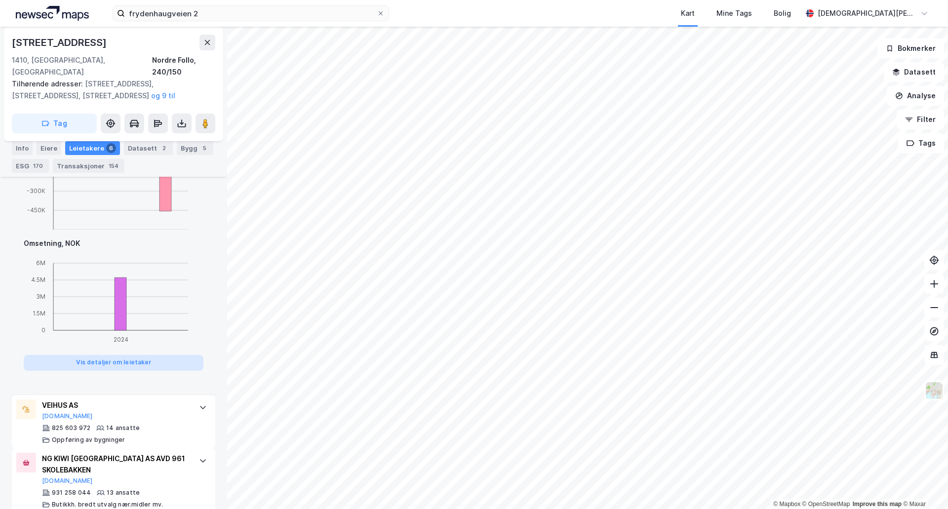
click at [162, 355] on button "Vis detaljer om leietaker" at bounding box center [114, 363] width 180 height 16
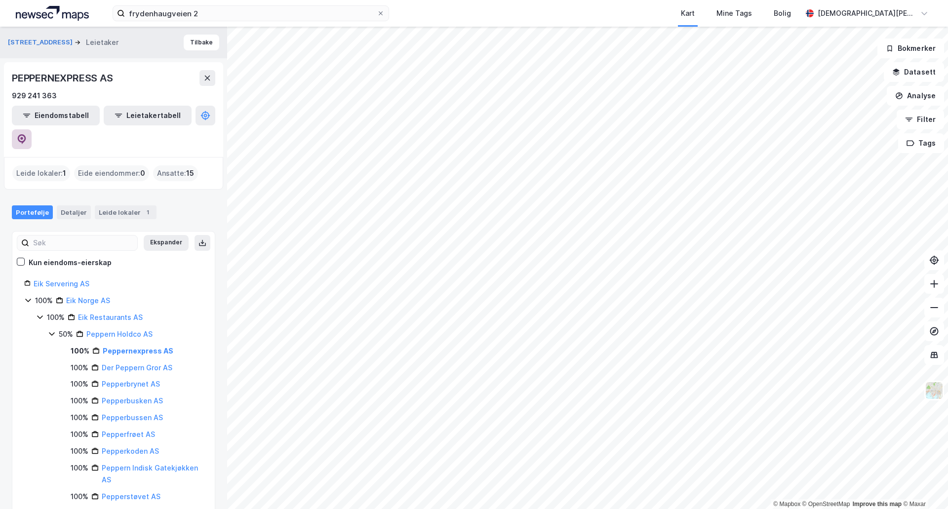
click at [32, 129] on button at bounding box center [22, 139] width 20 height 20
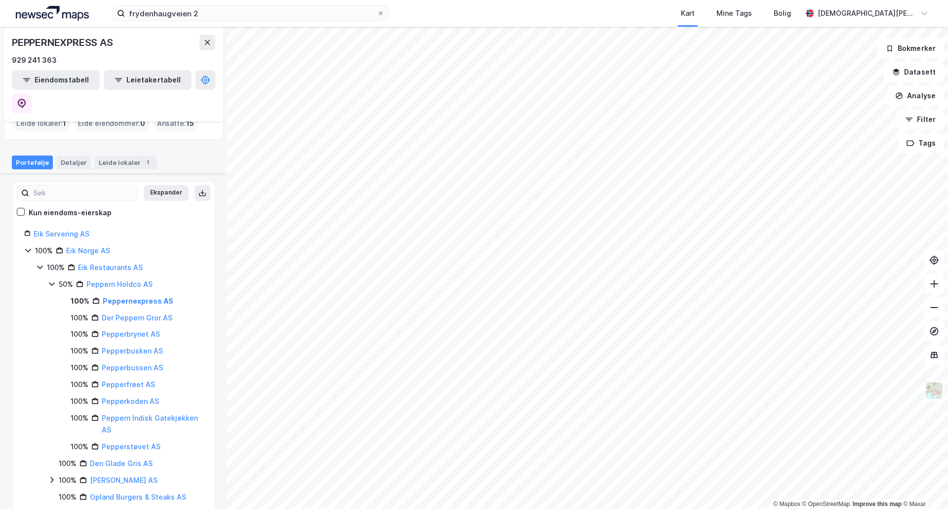
scroll to position [82, 0]
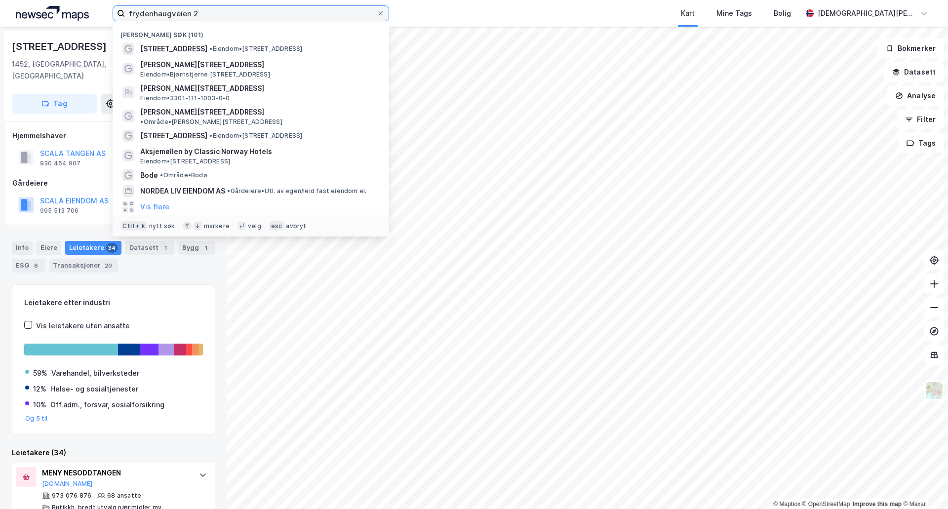
click at [283, 17] on input "frydenhaugveien 2" at bounding box center [251, 13] width 252 height 15
paste input "Observatoriegata"
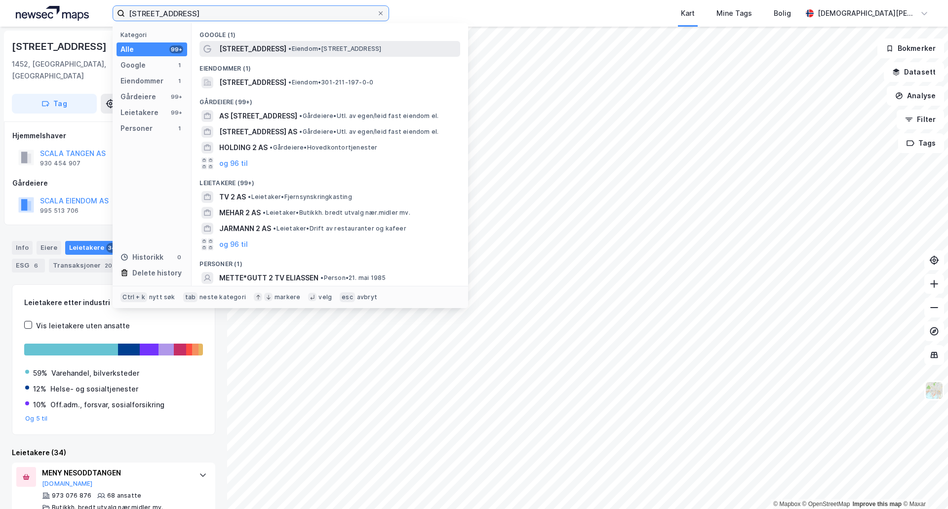
type input "Observatoriegata 2"
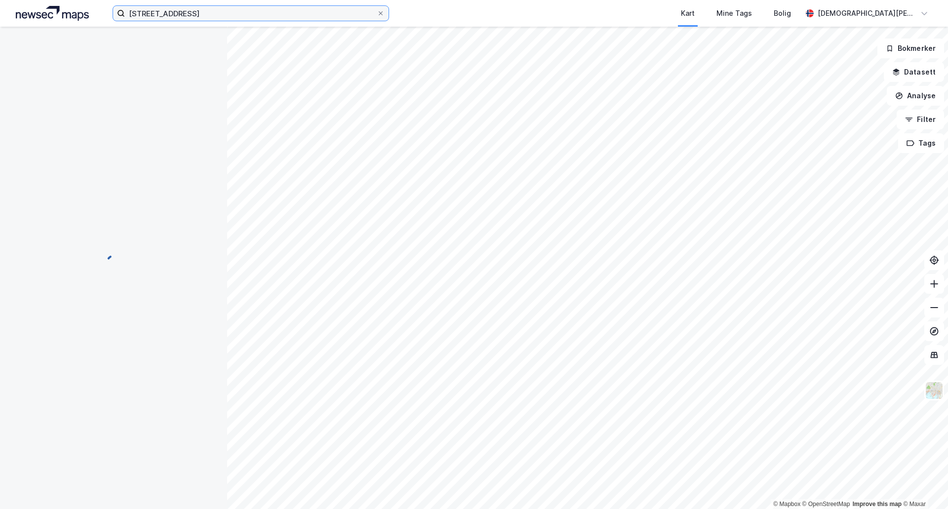
scroll to position [1, 0]
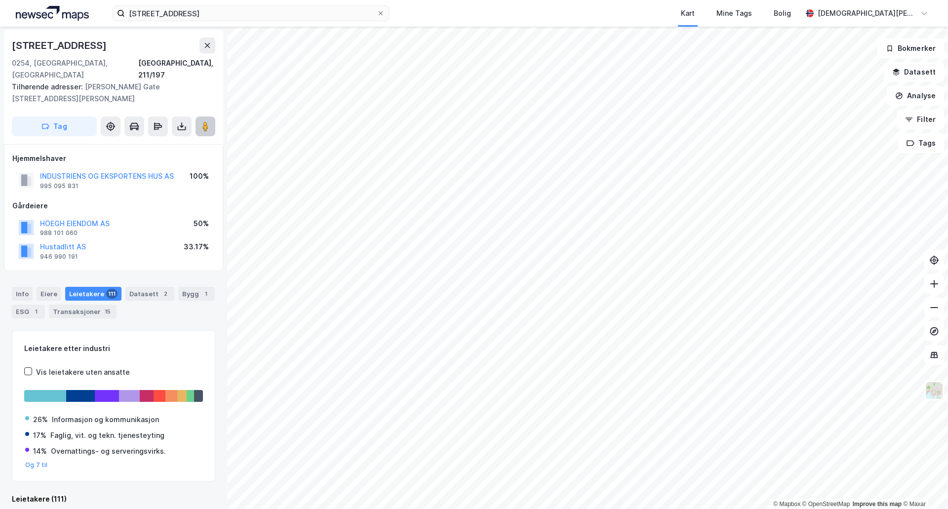
click at [207, 121] on image at bounding box center [205, 126] width 6 height 10
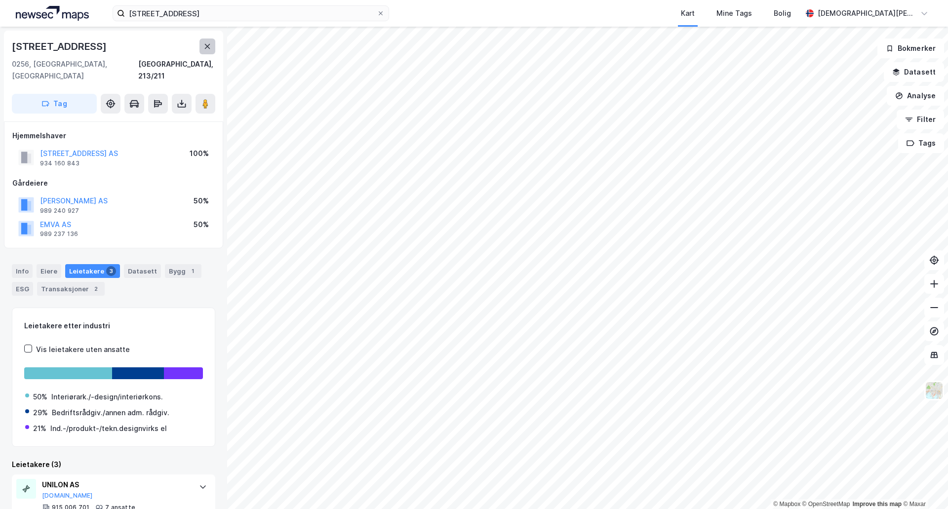
click at [204, 44] on icon at bounding box center [207, 46] width 8 height 8
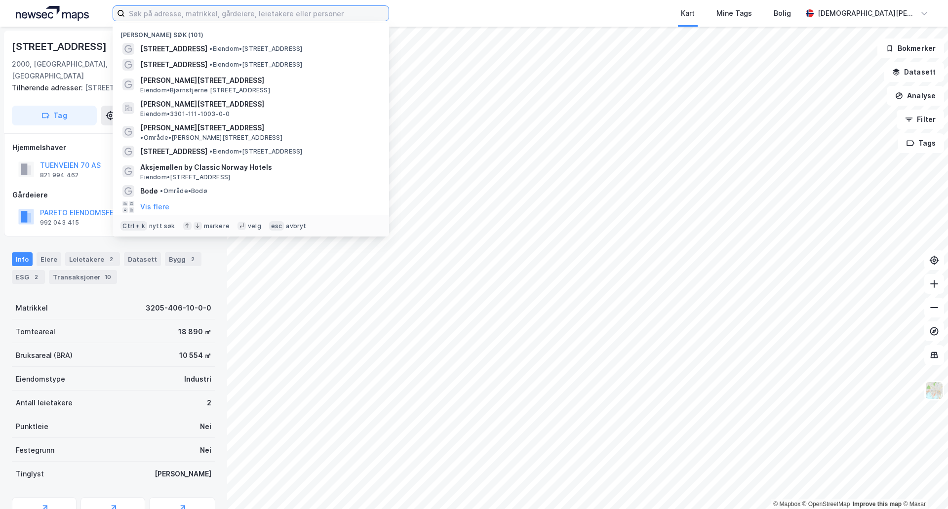
click at [351, 17] on input at bounding box center [257, 13] width 264 height 15
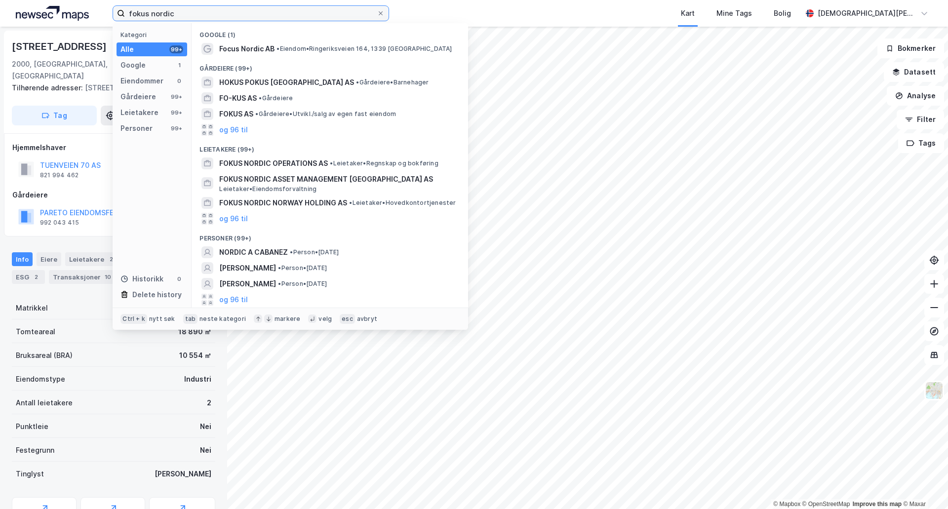
click at [261, 11] on input "fokus nordic" at bounding box center [251, 13] width 252 height 15
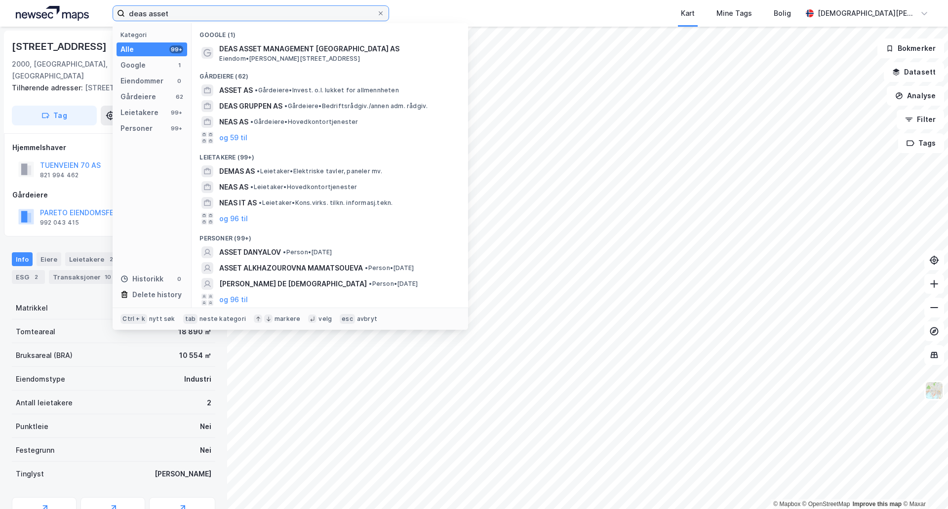
click at [286, 6] on input "deas asset" at bounding box center [251, 13] width 252 height 15
click at [224, 15] on input "deas asset" at bounding box center [251, 13] width 252 height 15
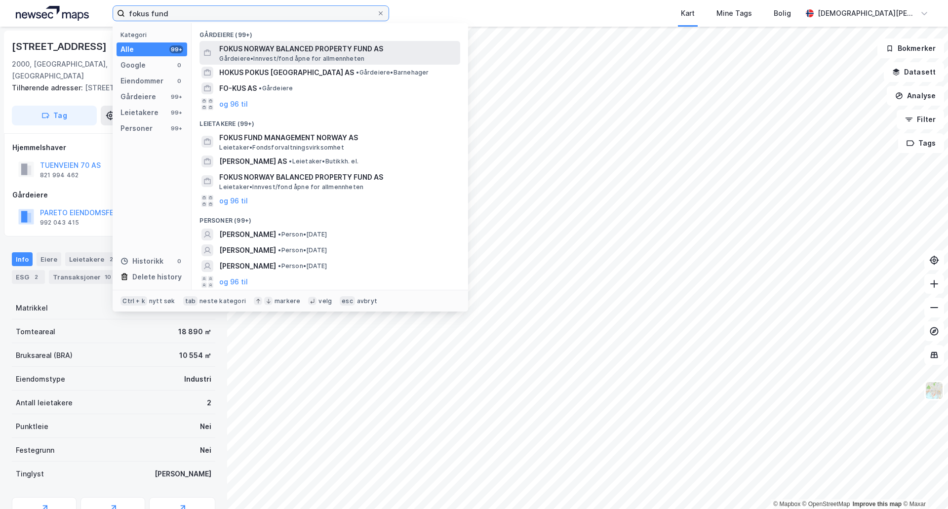
type input "fokus fund"
click at [354, 49] on span "FOKUS NORWAY BALANCED PROPERTY FUND AS" at bounding box center [337, 49] width 237 height 12
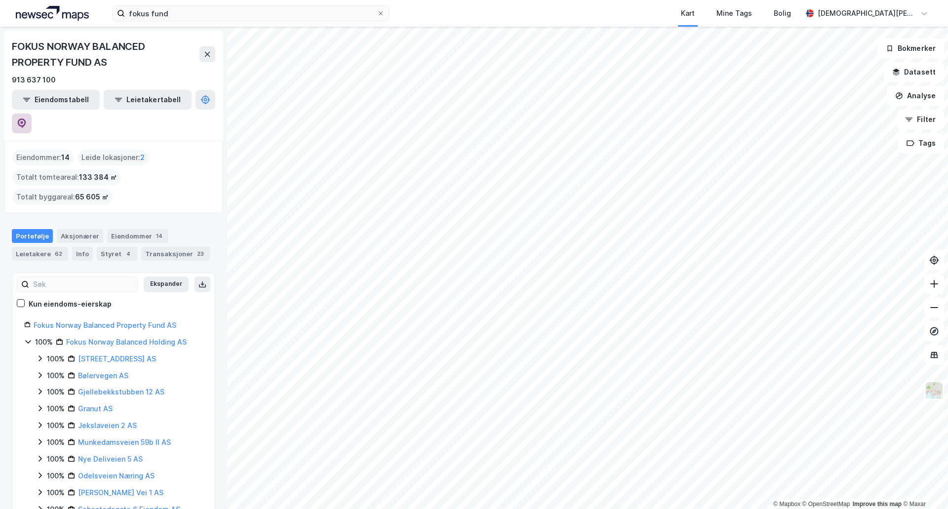
click at [27, 118] on icon at bounding box center [22, 123] width 10 height 10
click at [209, 54] on icon at bounding box center [207, 54] width 8 height 8
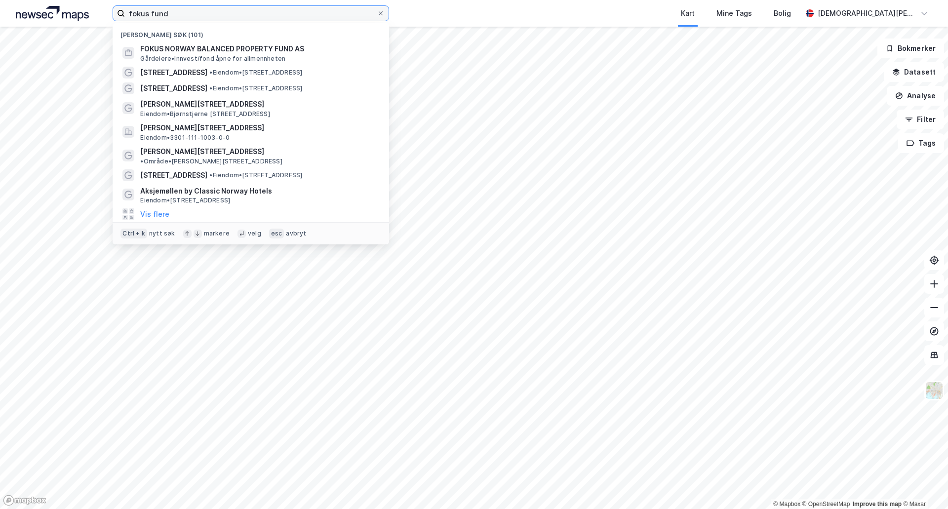
click at [268, 19] on input "fokus fund" at bounding box center [251, 13] width 252 height 15
click at [219, 10] on input "fokus fund" at bounding box center [251, 13] width 252 height 15
